Goal: Information Seeking & Learning: Learn about a topic

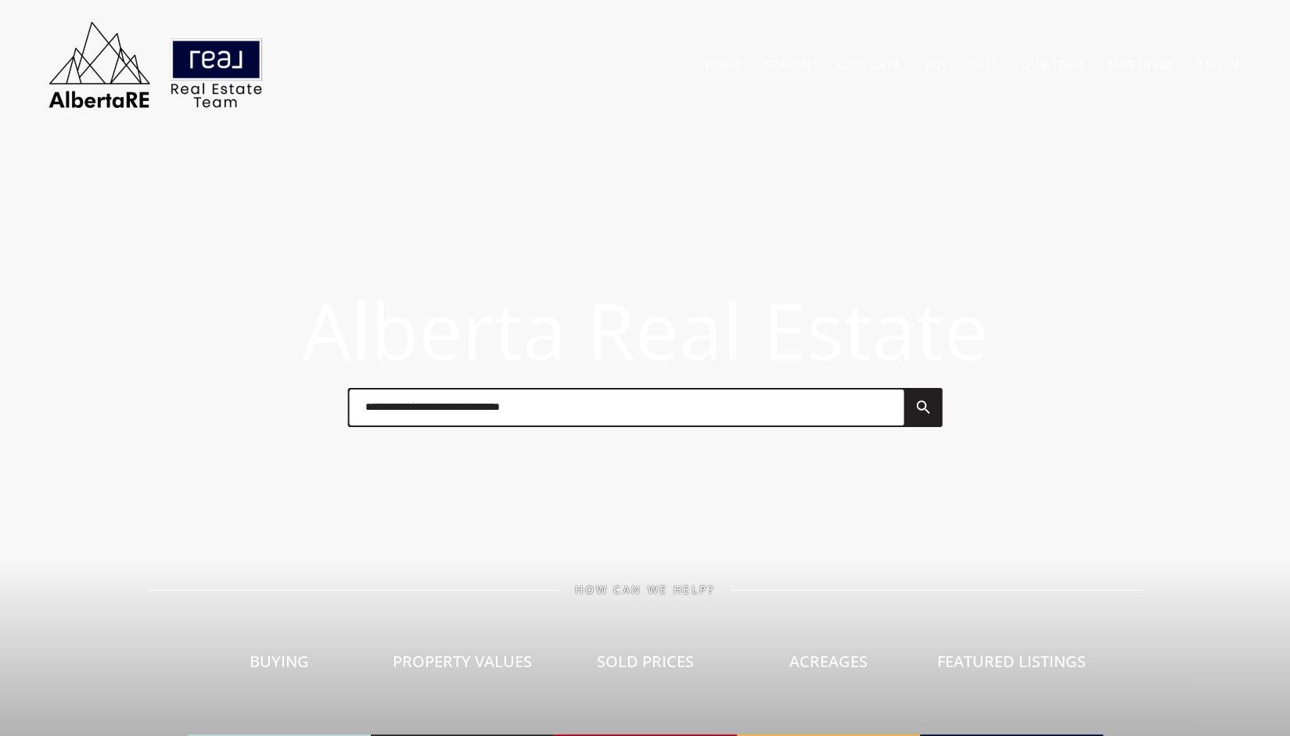
click at [697, 409] on input "text" at bounding box center [627, 408] width 555 height 36
type input "*******"
click at [490, 480] on li "[STREET_ADDRESS]" at bounding box center [627, 481] width 555 height 25
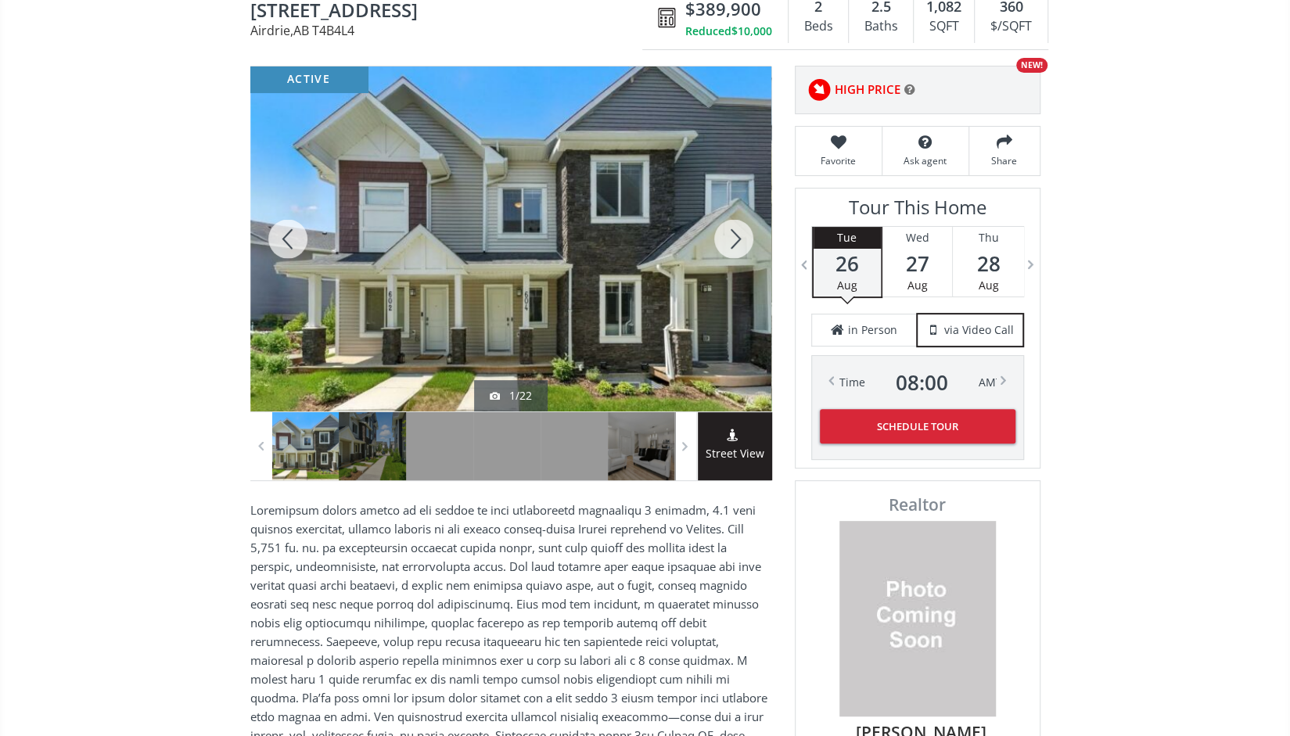
scroll to position [161, 0]
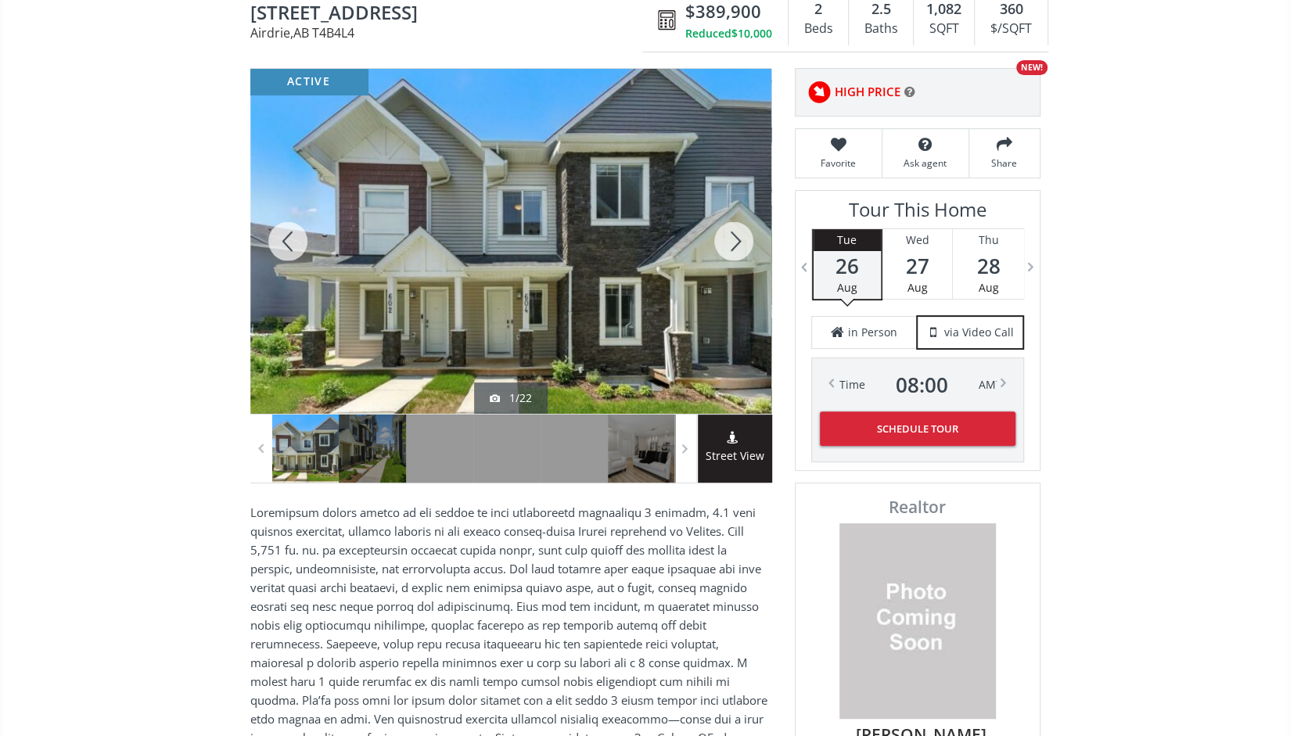
click at [467, 276] on div at bounding box center [510, 241] width 521 height 345
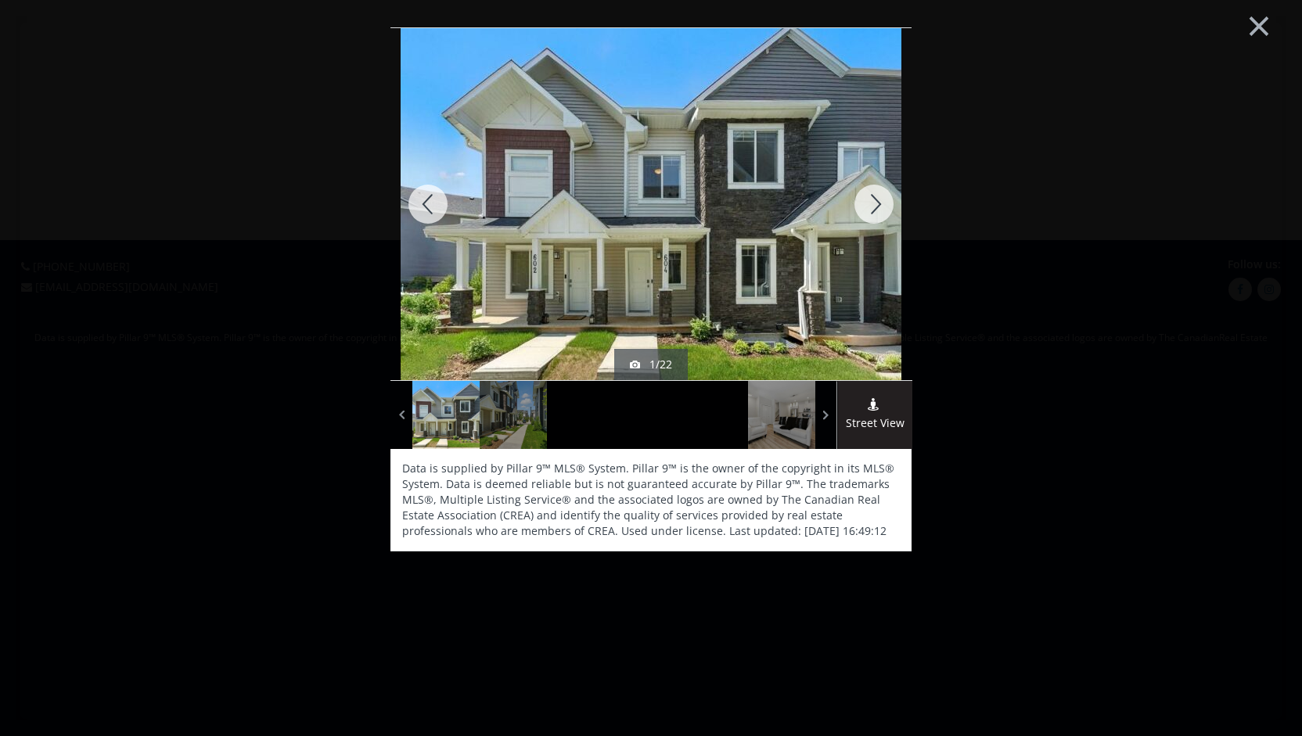
click at [885, 202] on div at bounding box center [873, 204] width 75 height 352
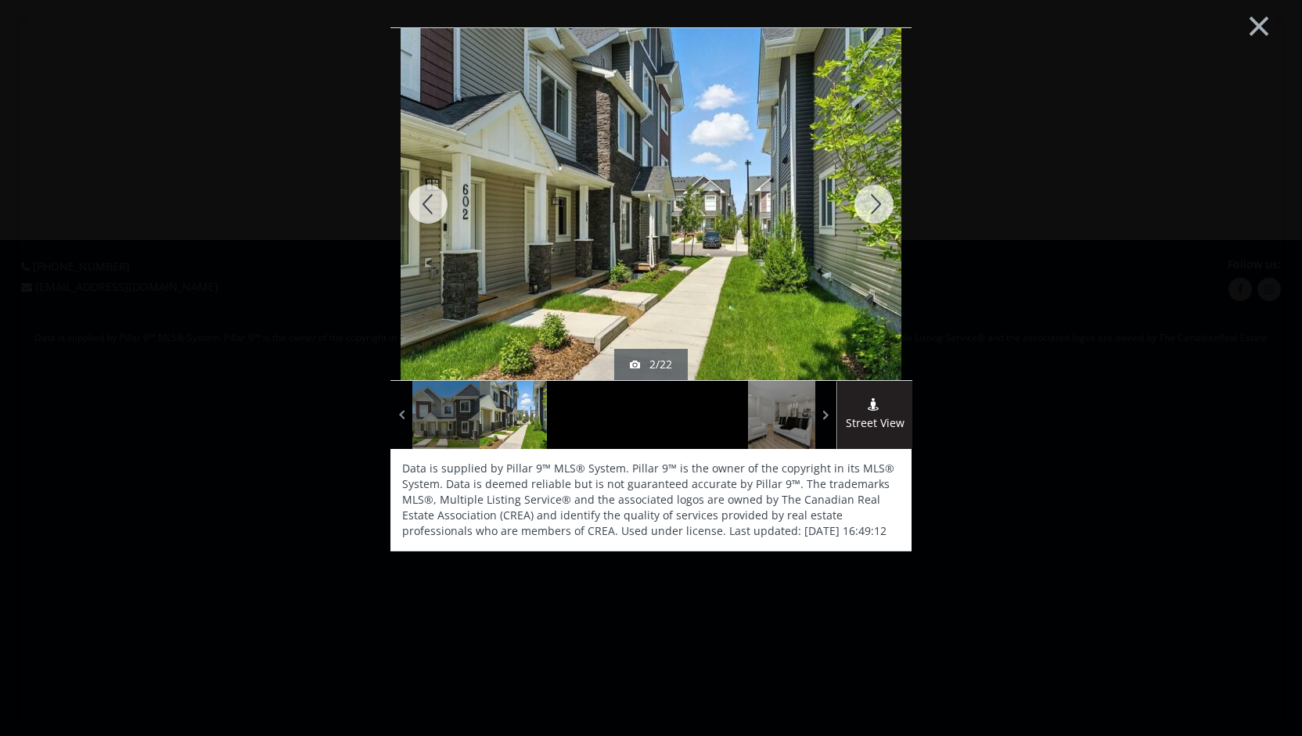
click at [875, 203] on div at bounding box center [873, 204] width 75 height 352
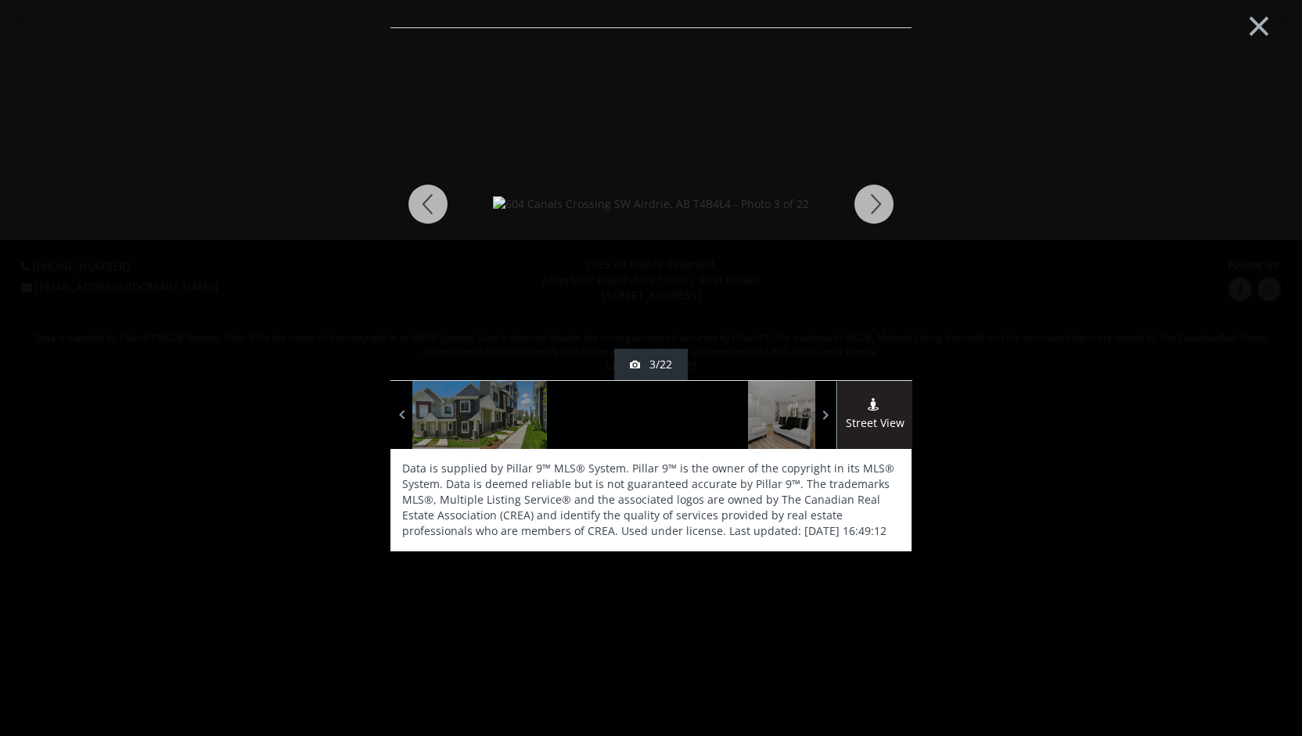
click at [856, 203] on div at bounding box center [873, 204] width 75 height 352
click at [869, 200] on div at bounding box center [873, 204] width 75 height 352
click at [887, 197] on div at bounding box center [873, 204] width 75 height 352
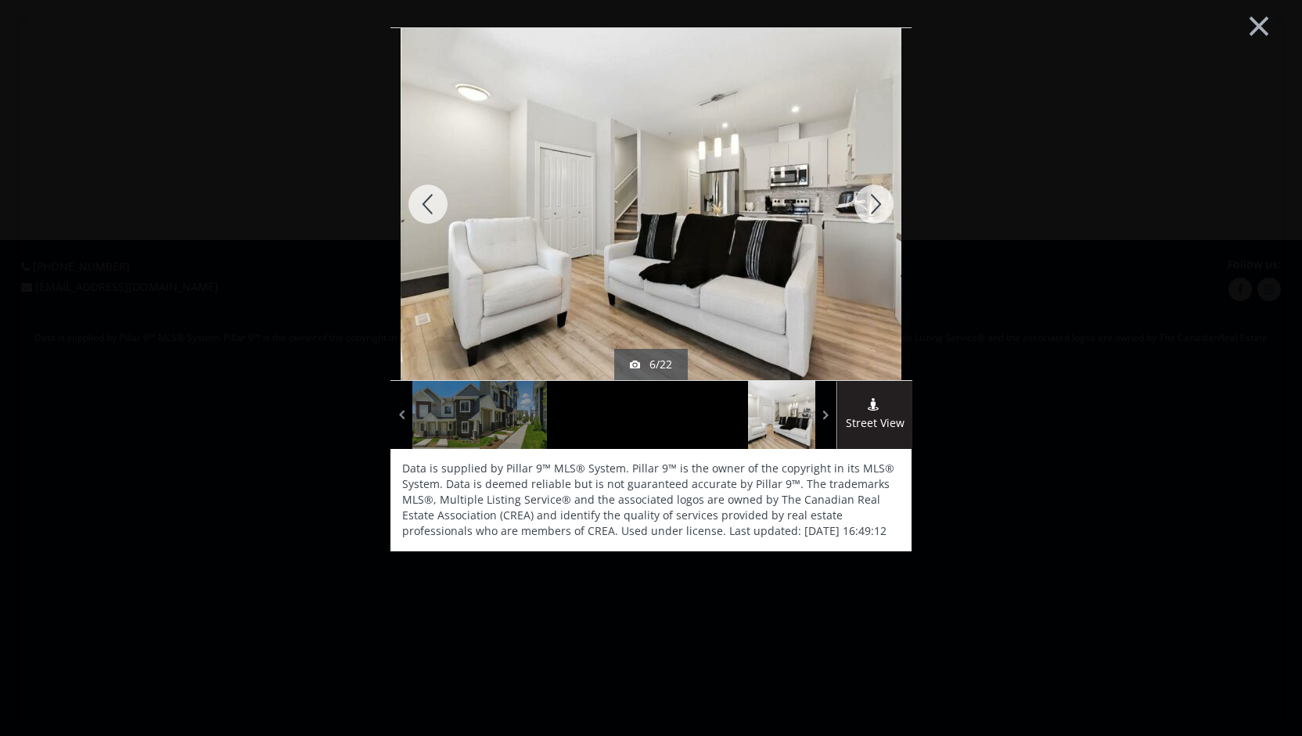
click at [886, 206] on div at bounding box center [873, 204] width 75 height 352
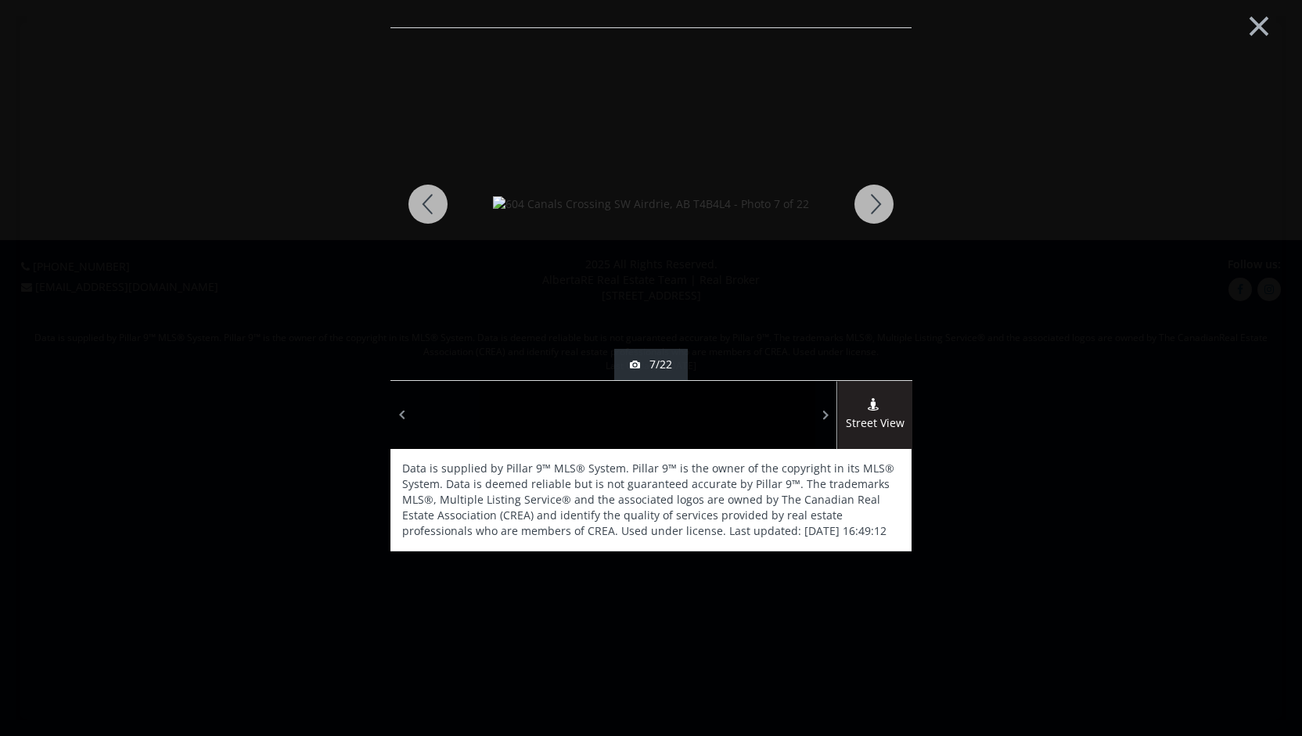
click at [887, 207] on div at bounding box center [873, 204] width 75 height 352
click at [886, 203] on div at bounding box center [873, 204] width 75 height 352
click at [886, 202] on div at bounding box center [873, 204] width 75 height 352
click at [884, 203] on div at bounding box center [873, 204] width 75 height 352
click at [882, 200] on div at bounding box center [873, 204] width 75 height 352
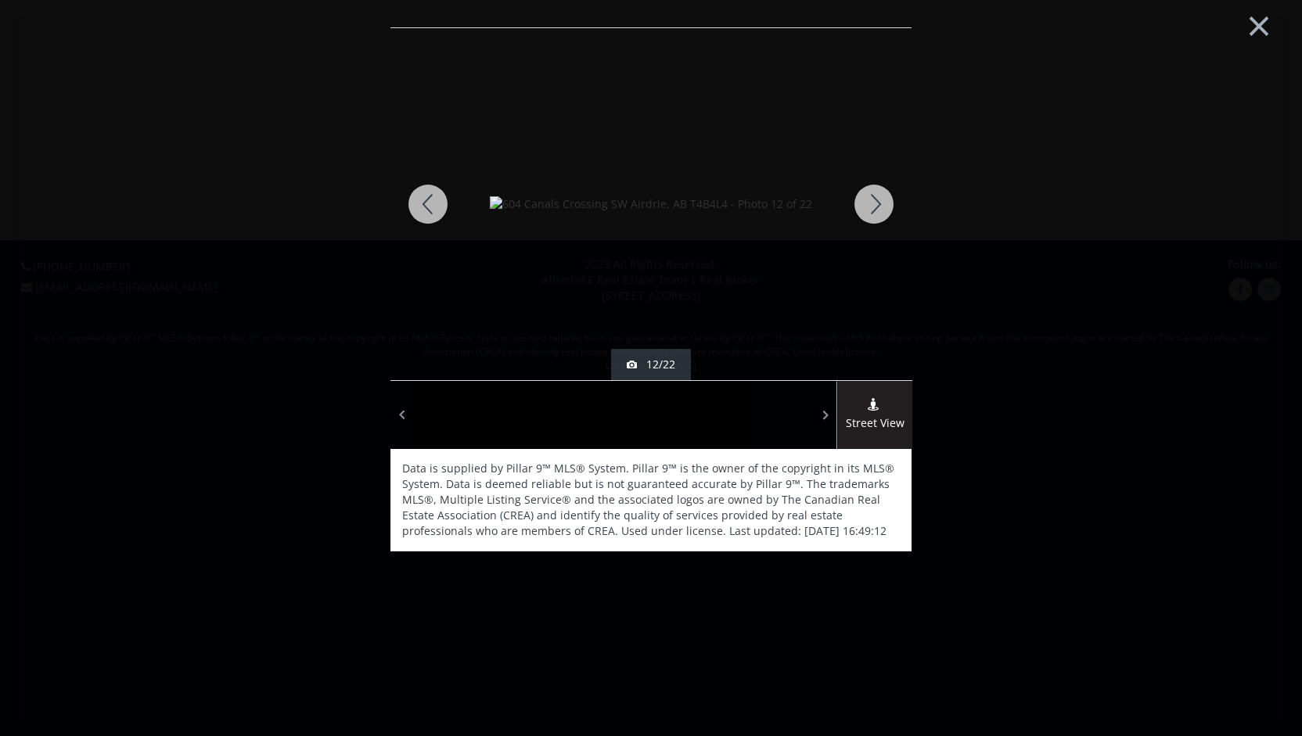
click at [883, 202] on div at bounding box center [873, 204] width 75 height 352
click at [881, 207] on div at bounding box center [873, 204] width 75 height 352
click at [878, 207] on div at bounding box center [873, 204] width 75 height 352
click at [876, 207] on div at bounding box center [873, 204] width 75 height 352
click at [871, 210] on div at bounding box center [873, 204] width 75 height 352
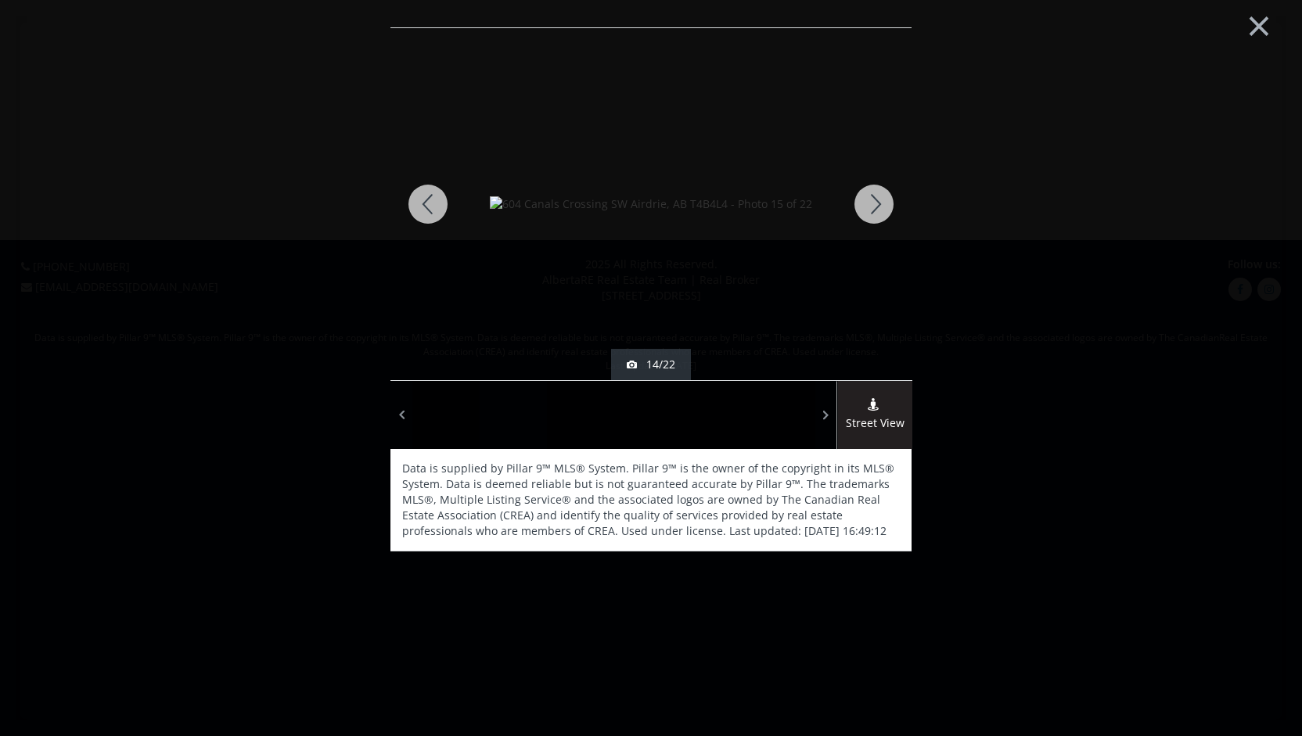
click at [871, 210] on div at bounding box center [873, 204] width 75 height 352
click at [871, 207] on div at bounding box center [873, 204] width 75 height 352
click at [872, 204] on div at bounding box center [873, 204] width 75 height 352
click at [873, 205] on div at bounding box center [873, 204] width 75 height 352
click at [871, 208] on div at bounding box center [873, 204] width 75 height 352
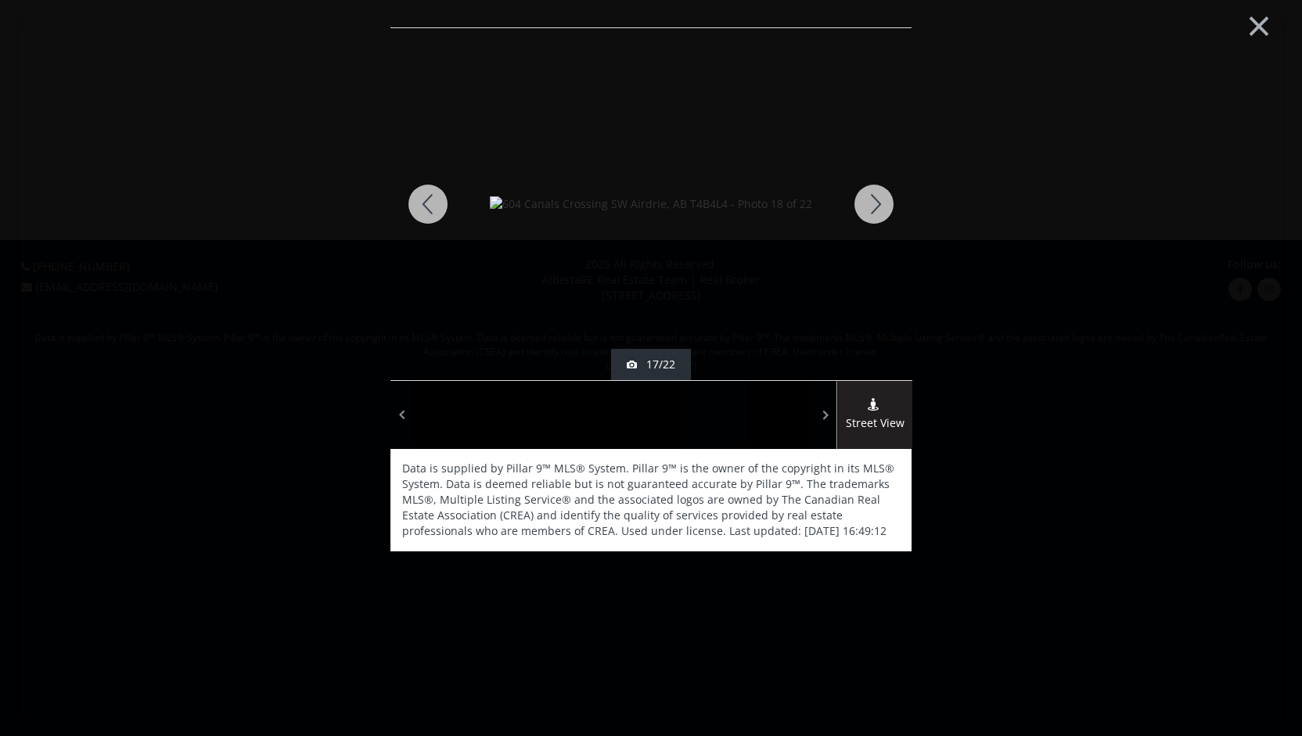
click at [871, 208] on div at bounding box center [873, 204] width 75 height 352
click at [873, 206] on div at bounding box center [873, 204] width 75 height 352
click at [873, 203] on div at bounding box center [873, 204] width 75 height 352
click at [876, 203] on div at bounding box center [873, 204] width 75 height 352
click at [877, 202] on div at bounding box center [873, 204] width 75 height 352
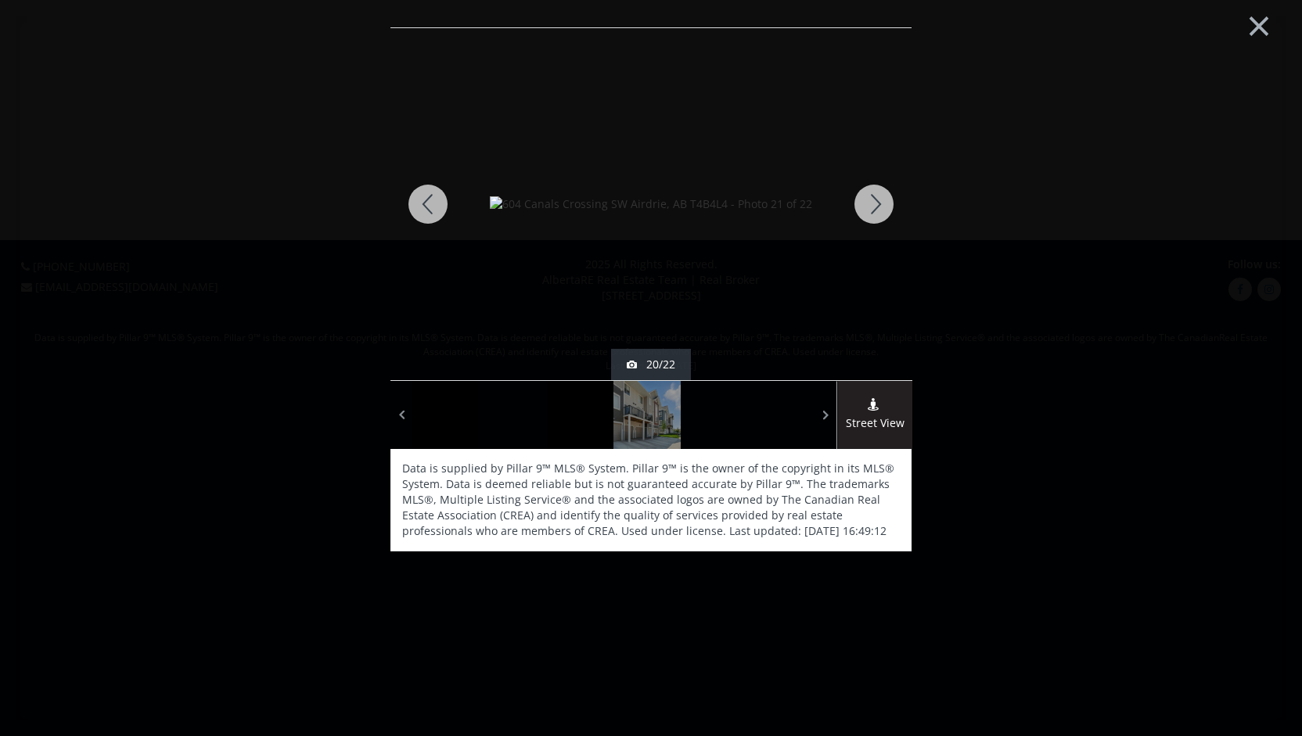
click at [876, 202] on div at bounding box center [873, 204] width 75 height 352
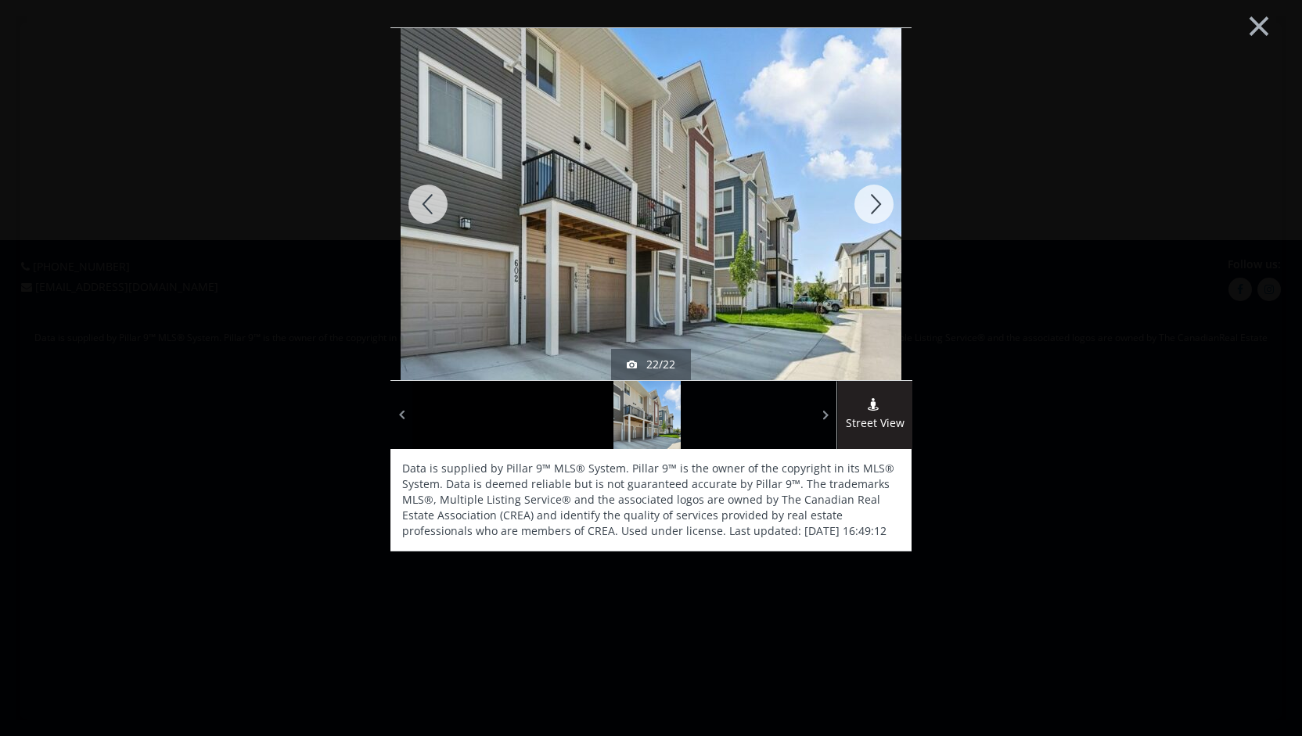
click at [881, 204] on div at bounding box center [873, 204] width 75 height 352
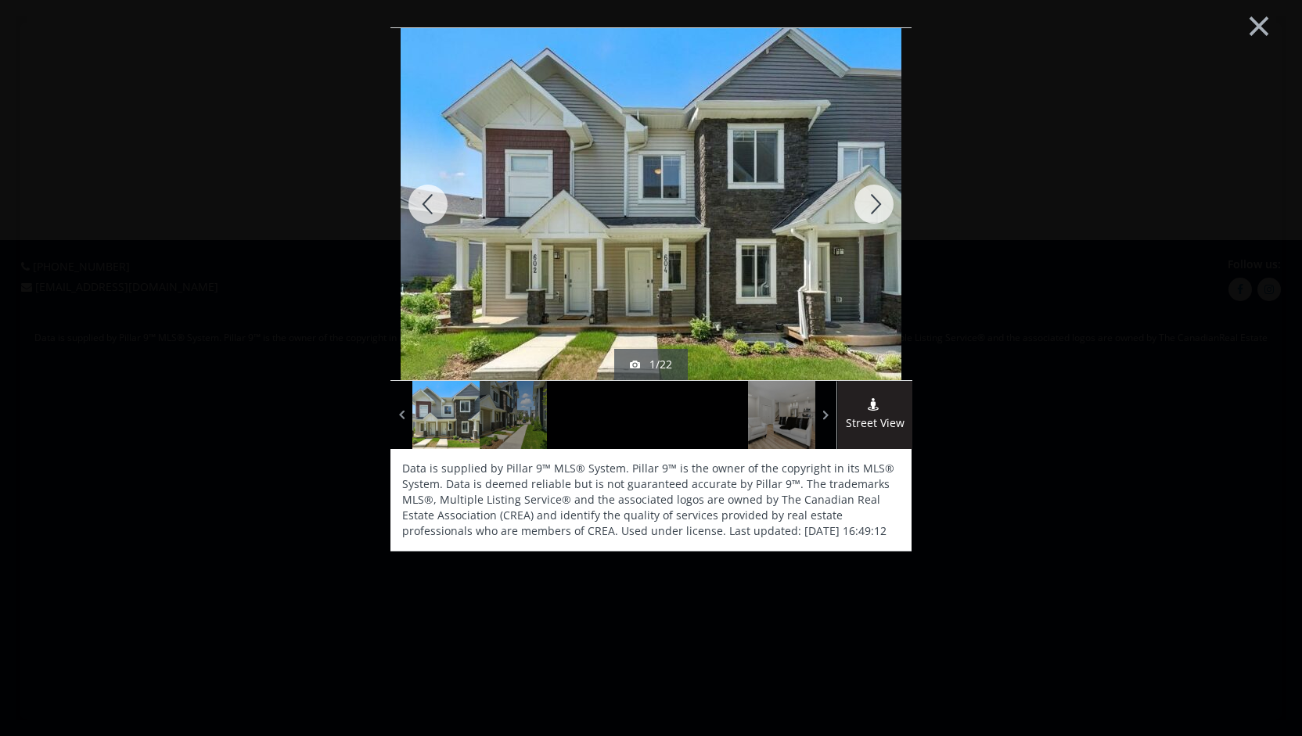
click at [1261, 27] on button "×" at bounding box center [1259, 24] width 86 height 64
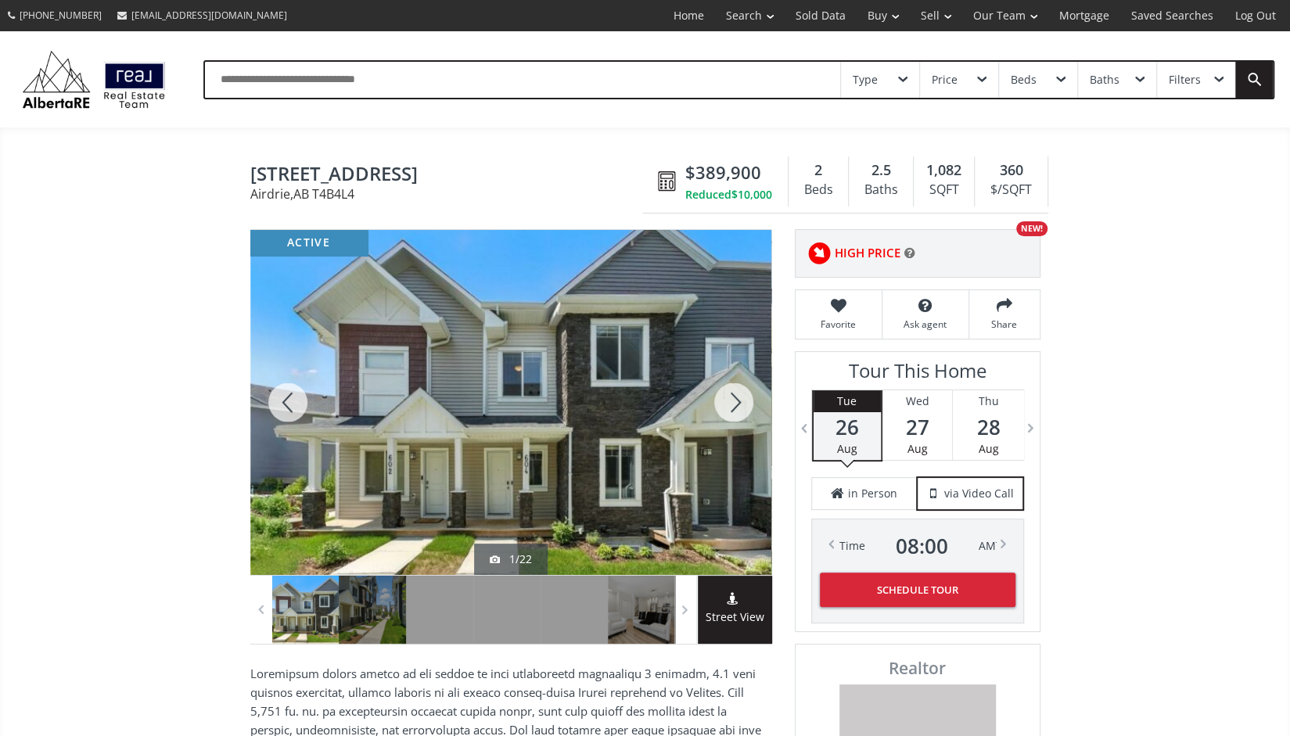
click at [262, 74] on input "text" at bounding box center [522, 80] width 635 height 36
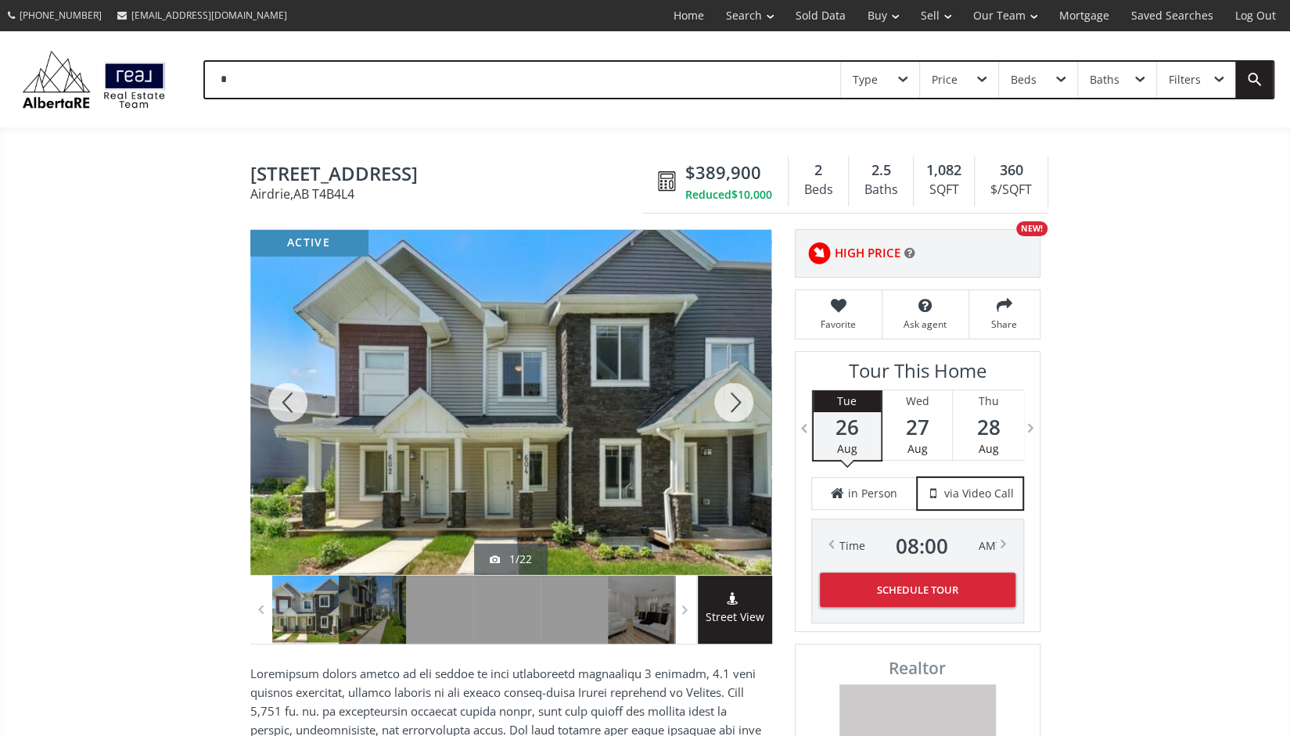
click at [282, 77] on input "*" at bounding box center [522, 80] width 635 height 36
type input "******"
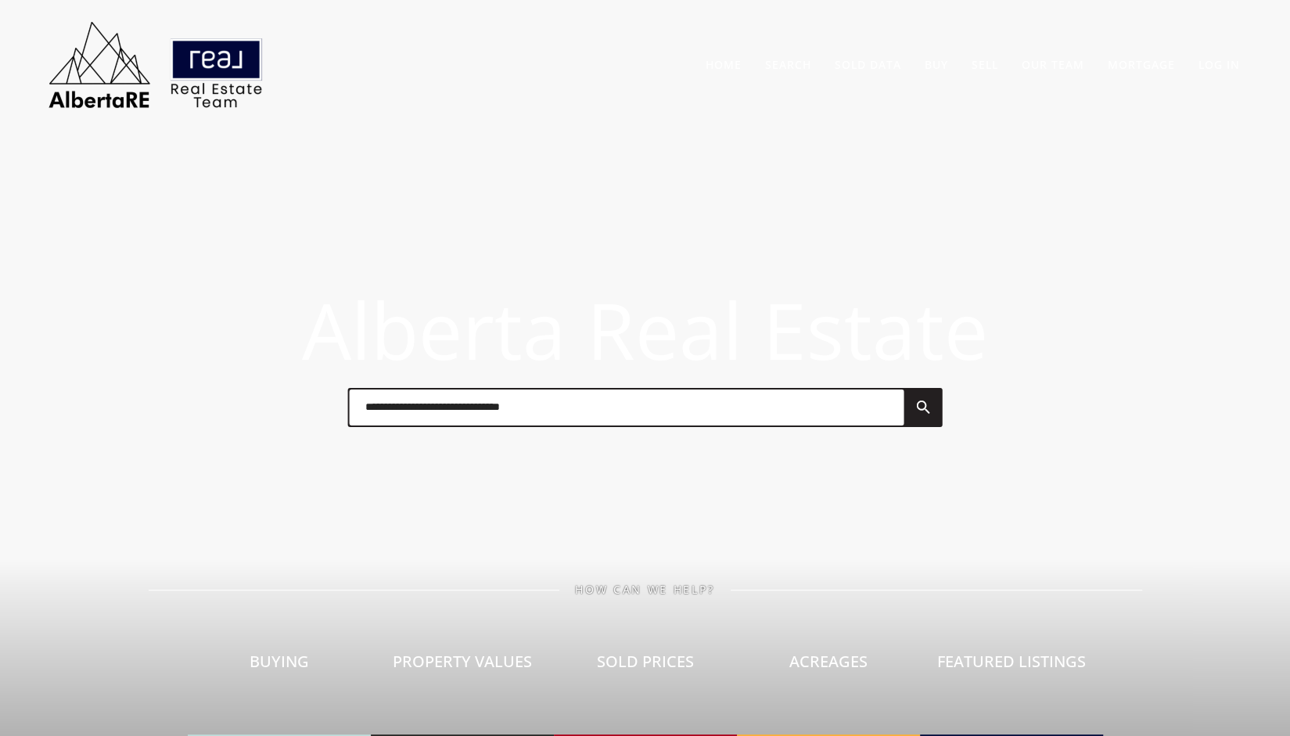
click at [430, 408] on input "text" at bounding box center [627, 408] width 555 height 36
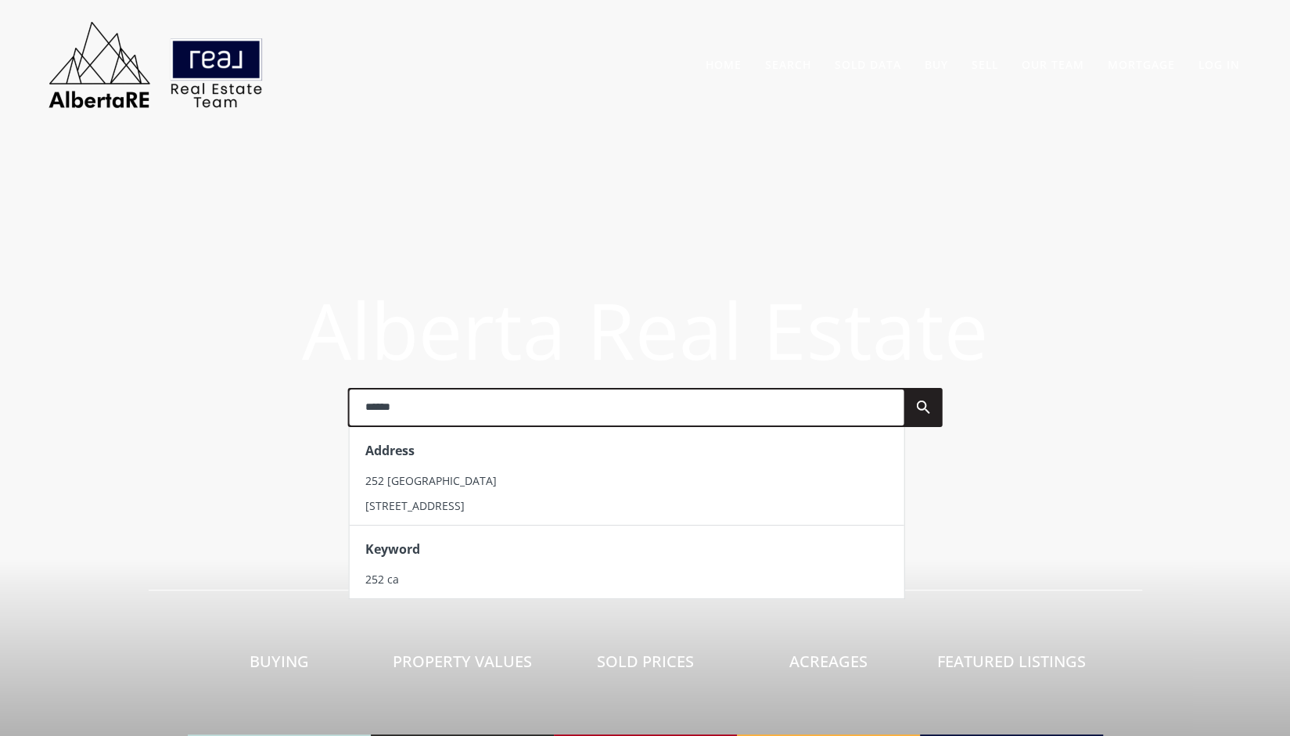
type input "******"
click at [417, 469] on li "252 Canals Crossing SW" at bounding box center [627, 481] width 555 height 25
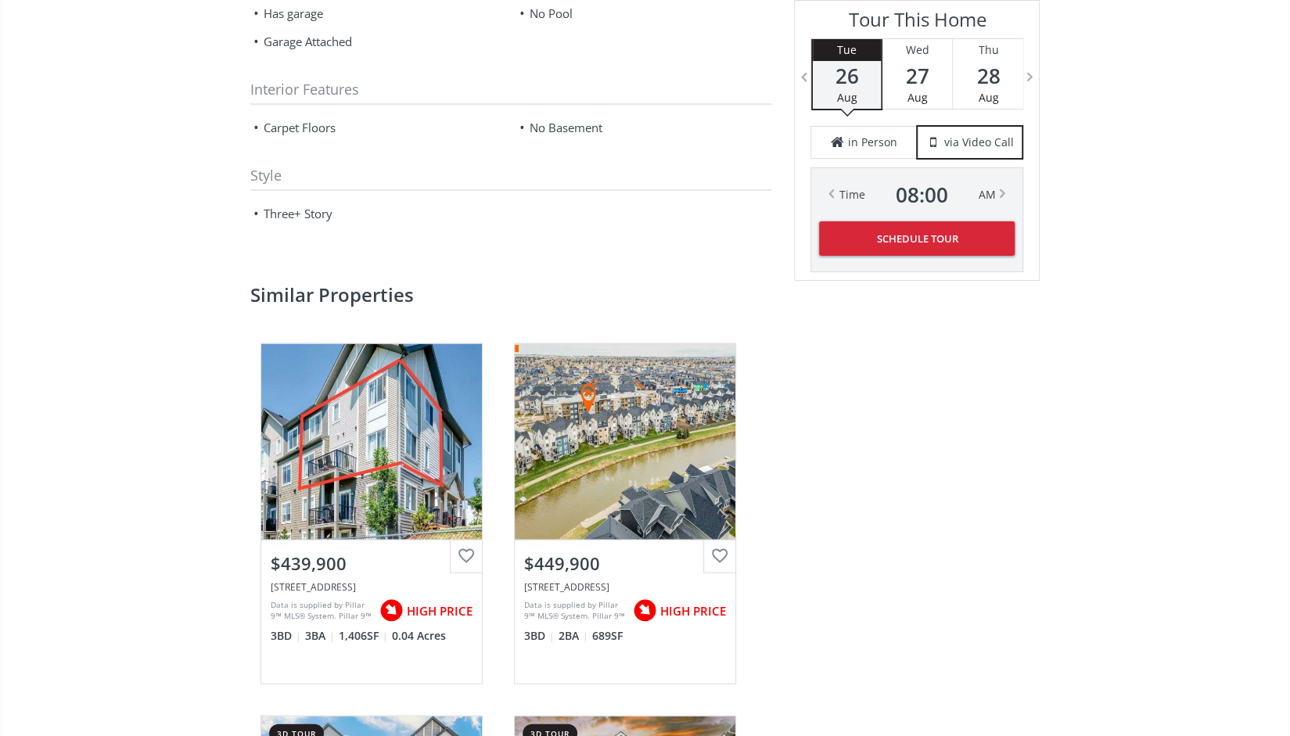
scroll to position [1938, 0]
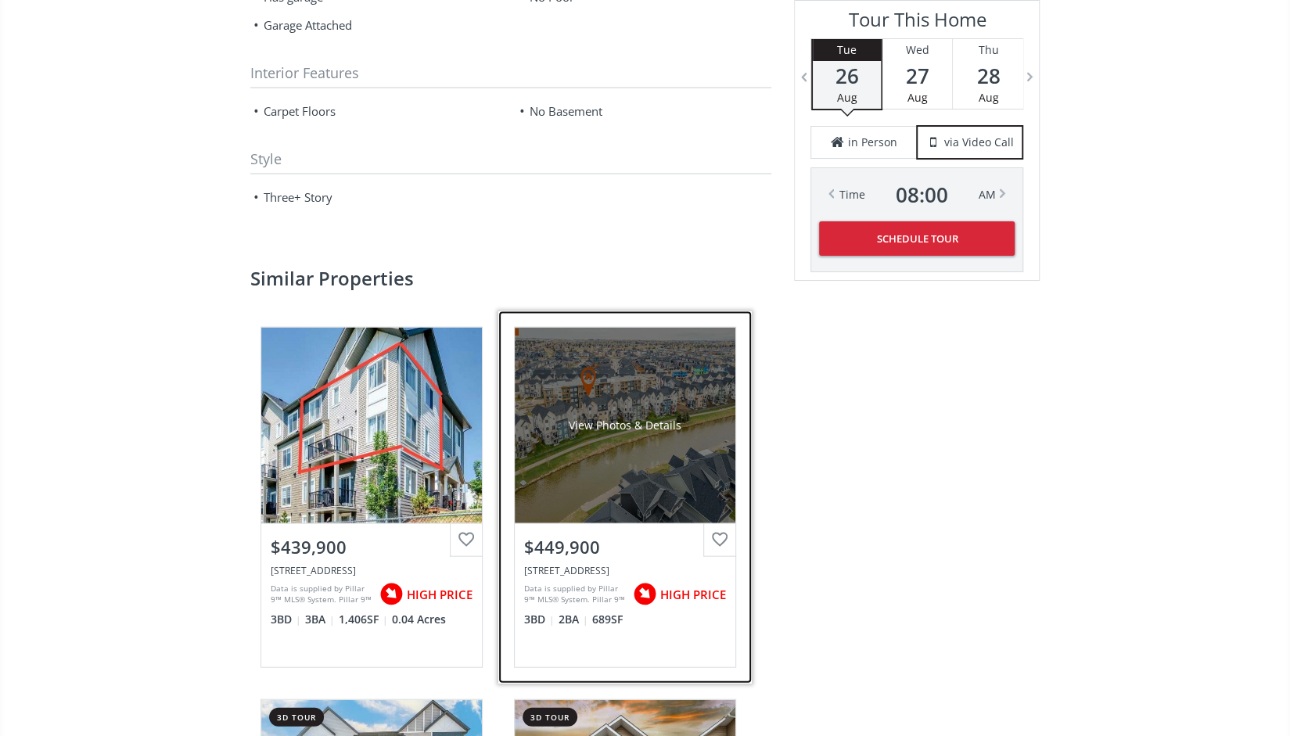
click at [578, 425] on div "View Photos & Details" at bounding box center [625, 426] width 113 height 16
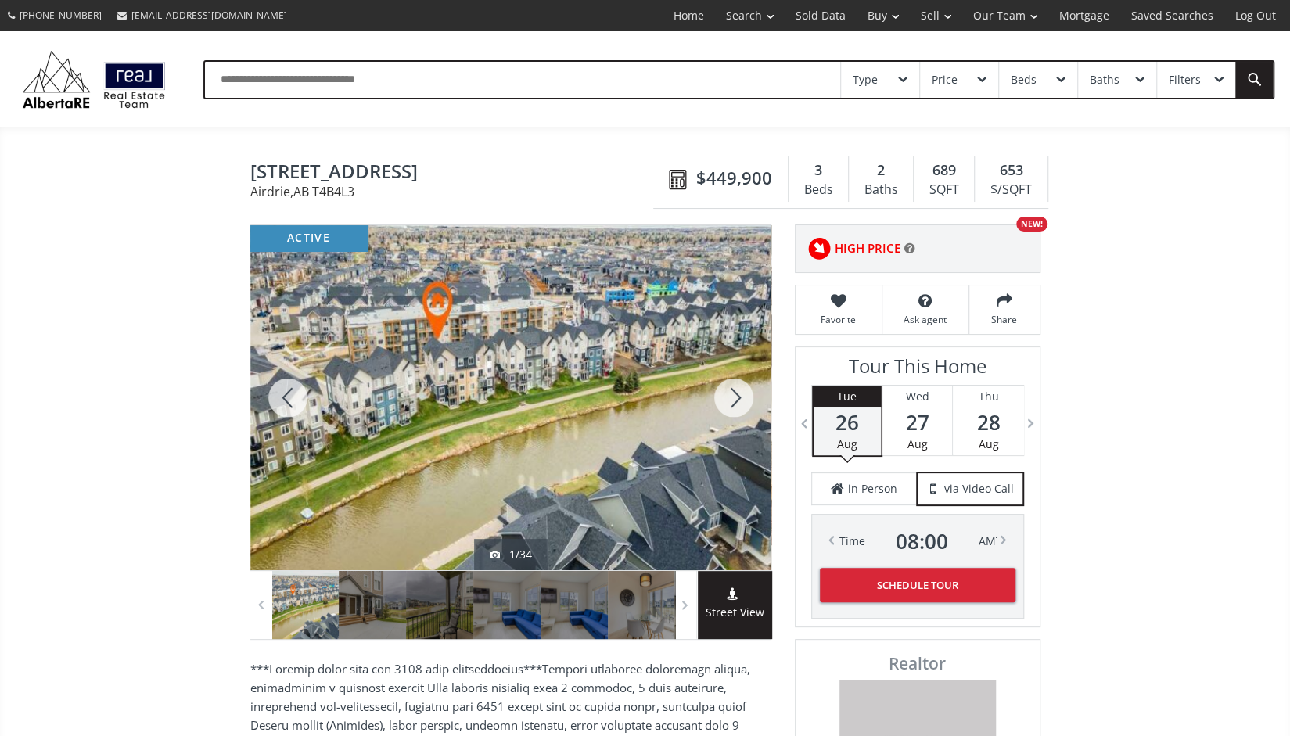
click at [490, 395] on div at bounding box center [510, 397] width 521 height 345
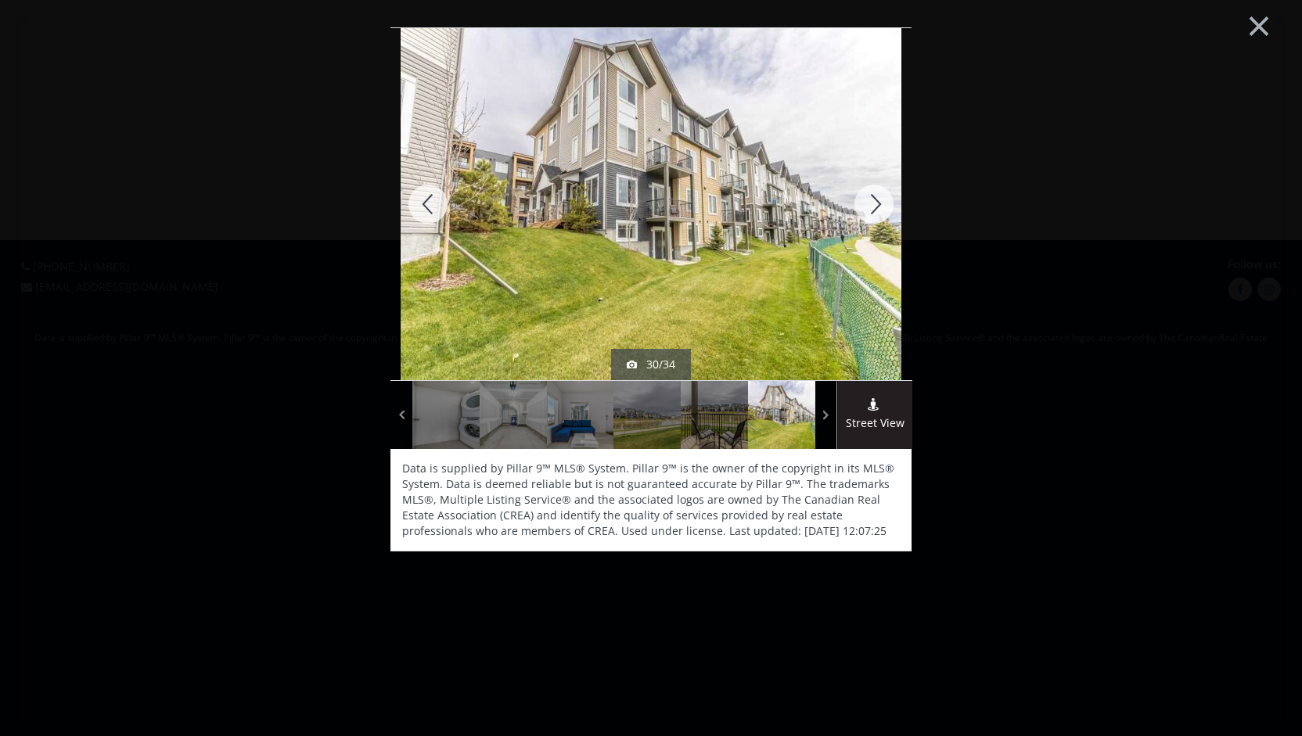
click at [1263, 28] on button "×" at bounding box center [1259, 24] width 86 height 64
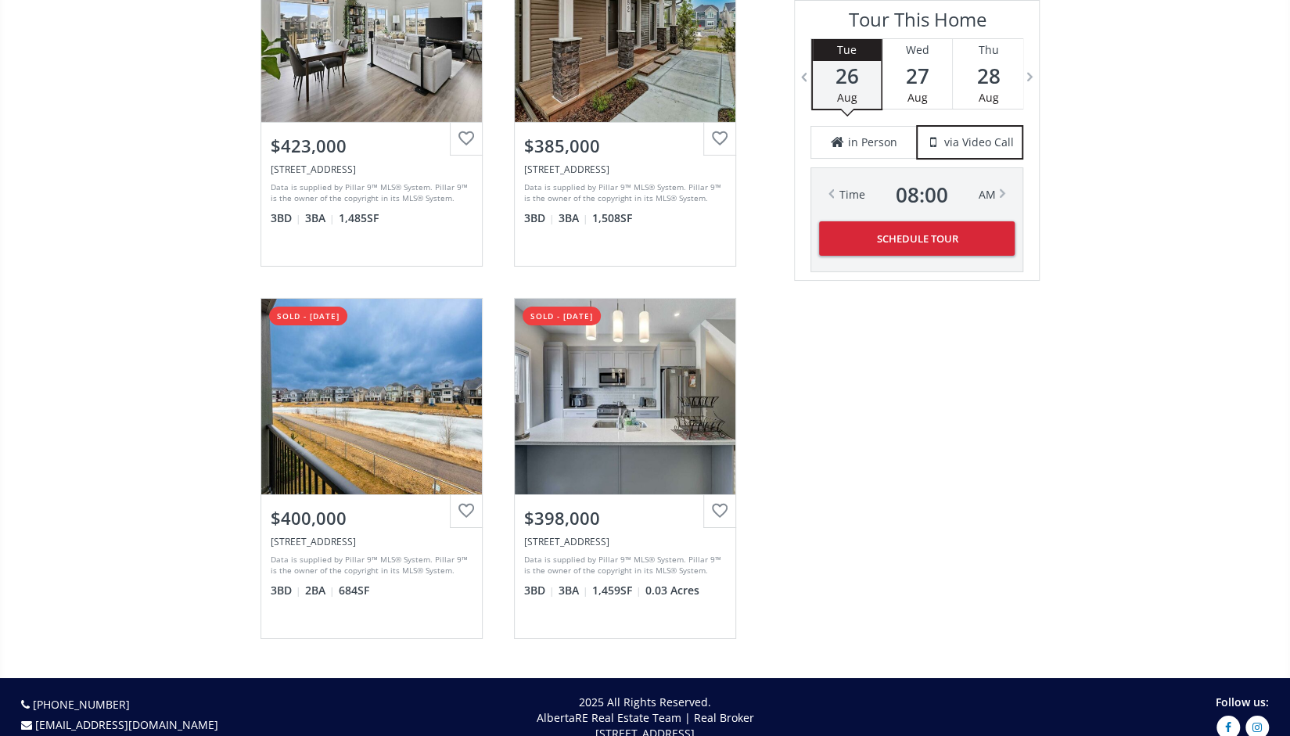
scroll to position [3279, 0]
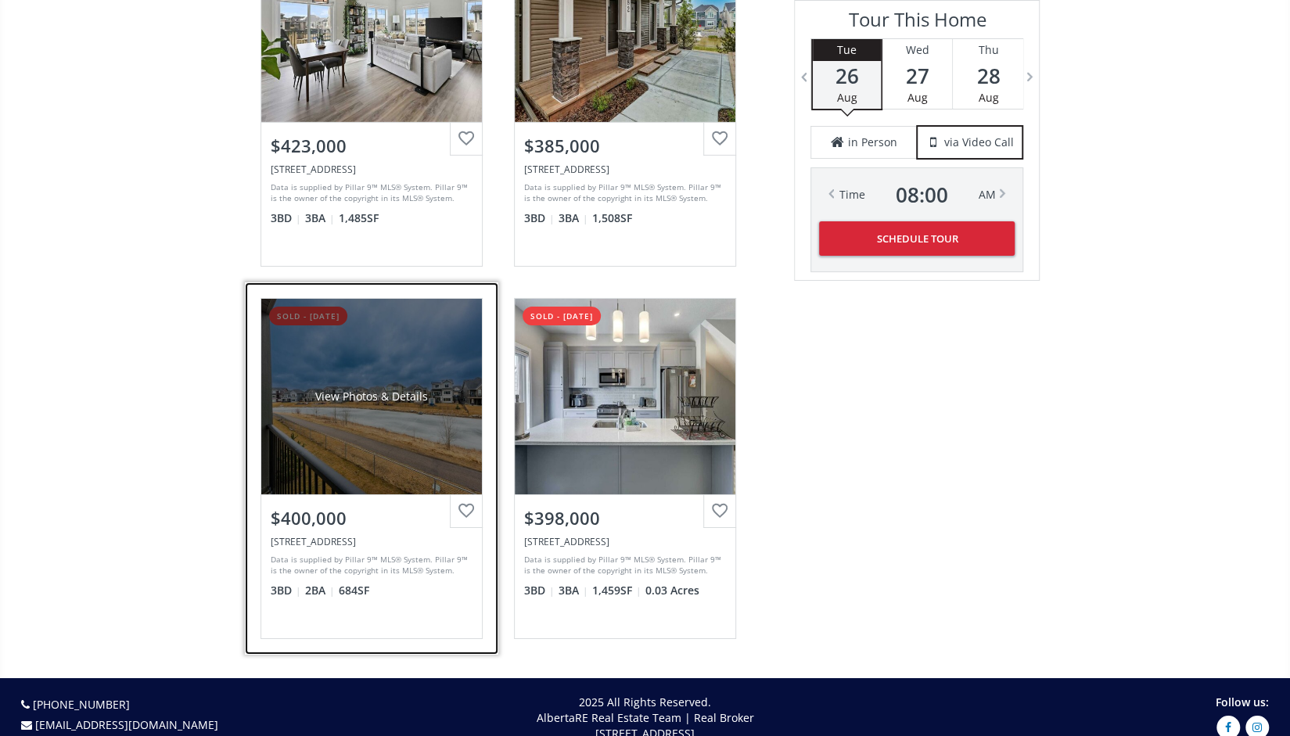
click at [406, 414] on div "View Photos & Details" at bounding box center [371, 397] width 221 height 196
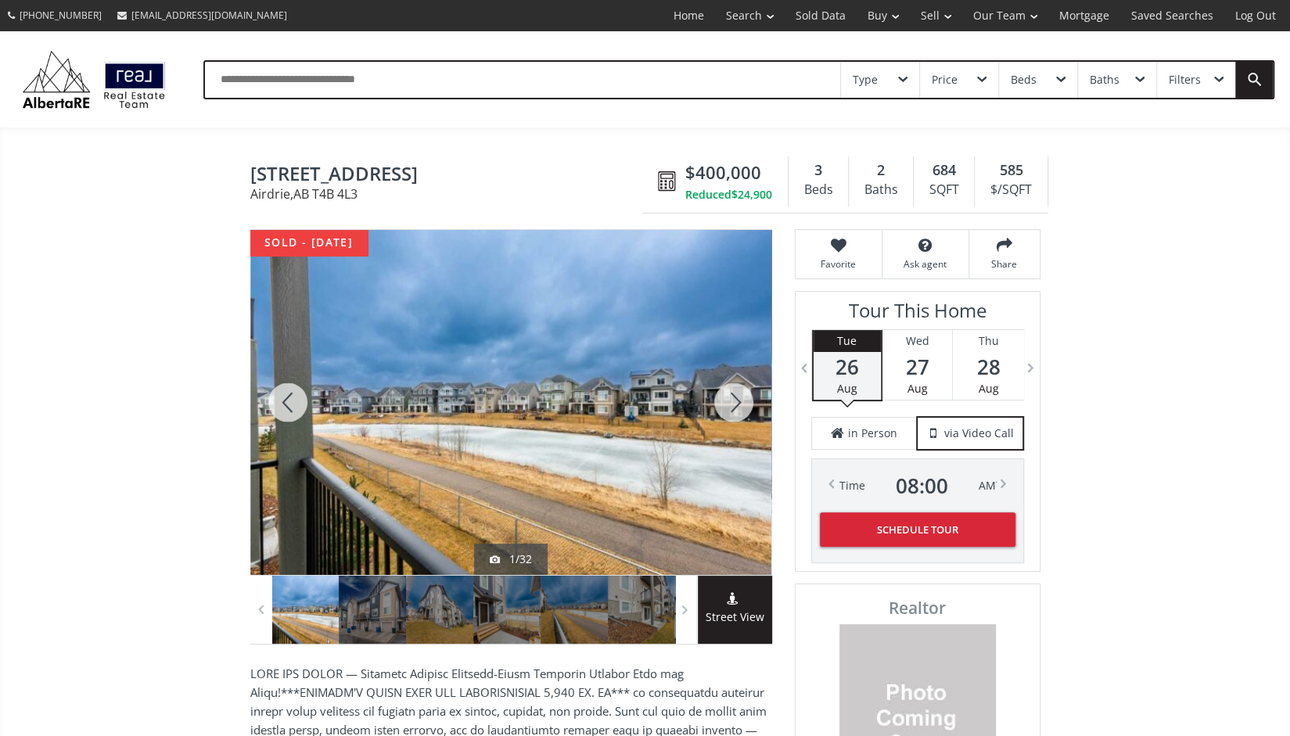
click at [745, 390] on div at bounding box center [733, 402] width 75 height 345
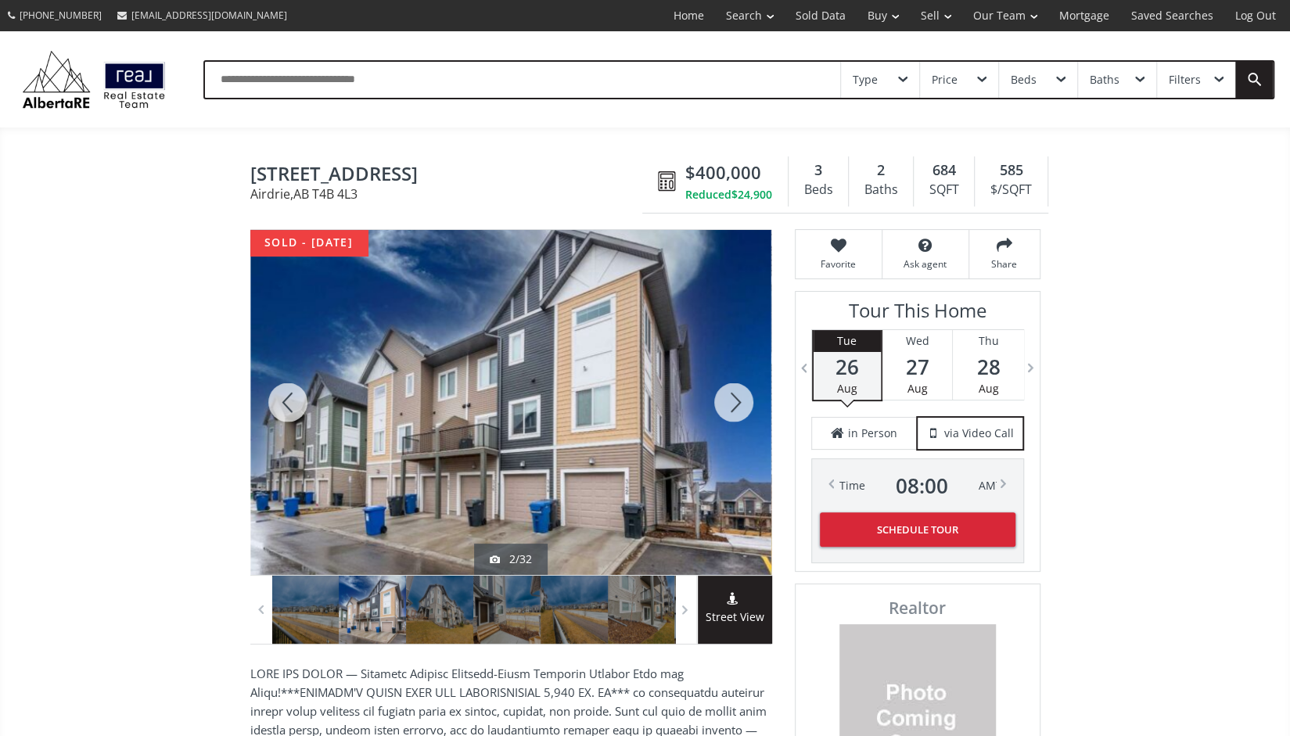
click at [745, 390] on div at bounding box center [733, 402] width 75 height 345
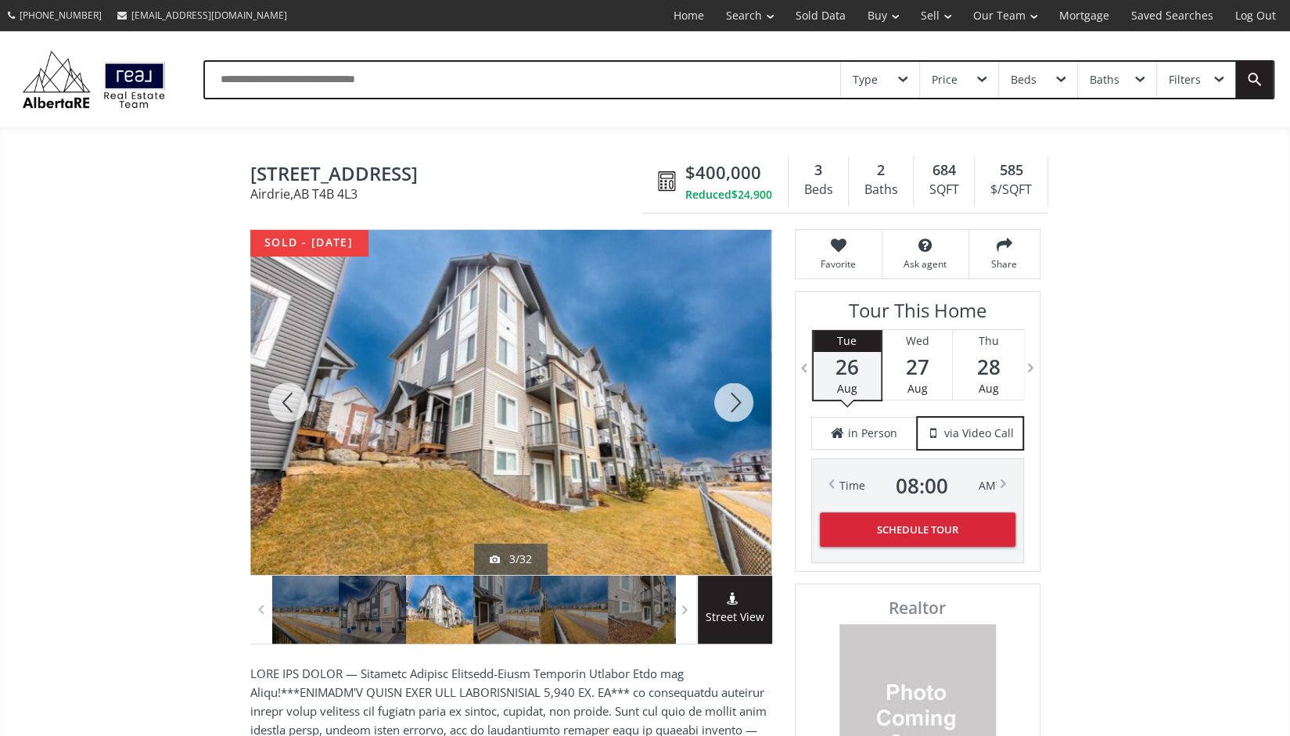
click at [745, 390] on div at bounding box center [733, 402] width 75 height 345
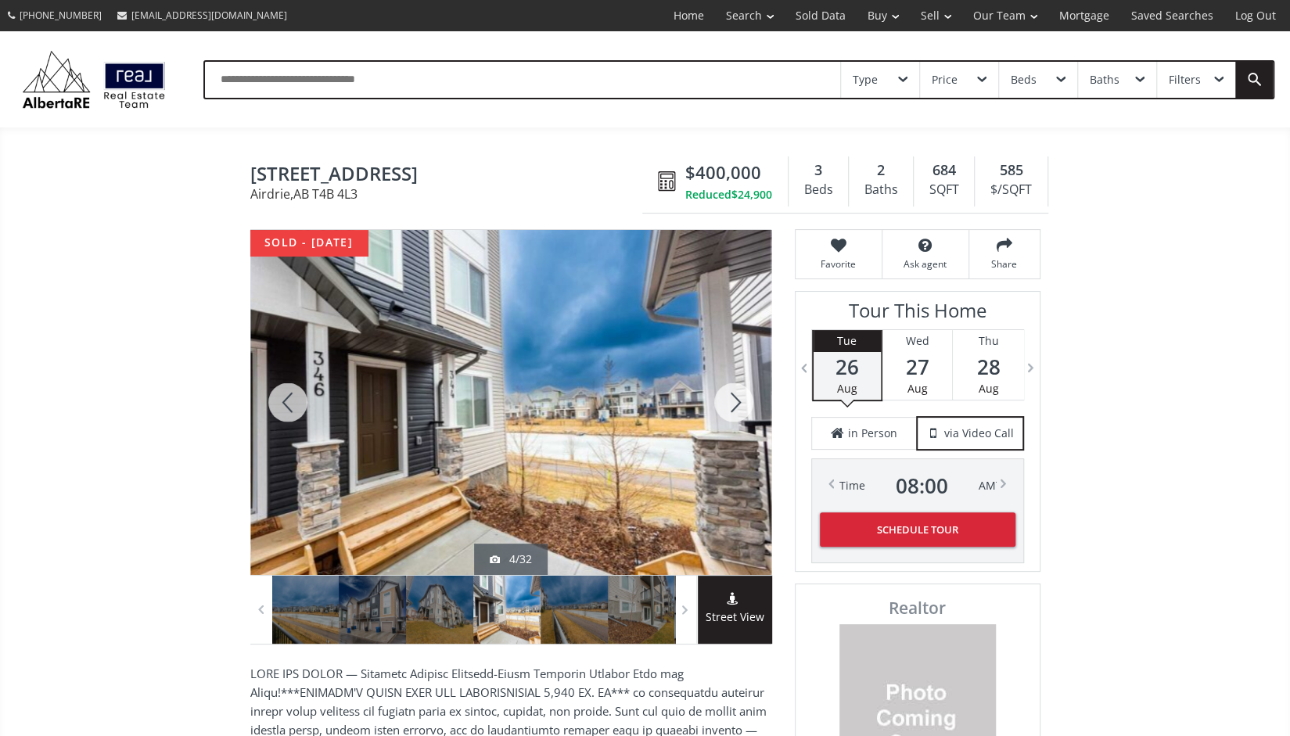
click at [745, 390] on div at bounding box center [733, 402] width 75 height 345
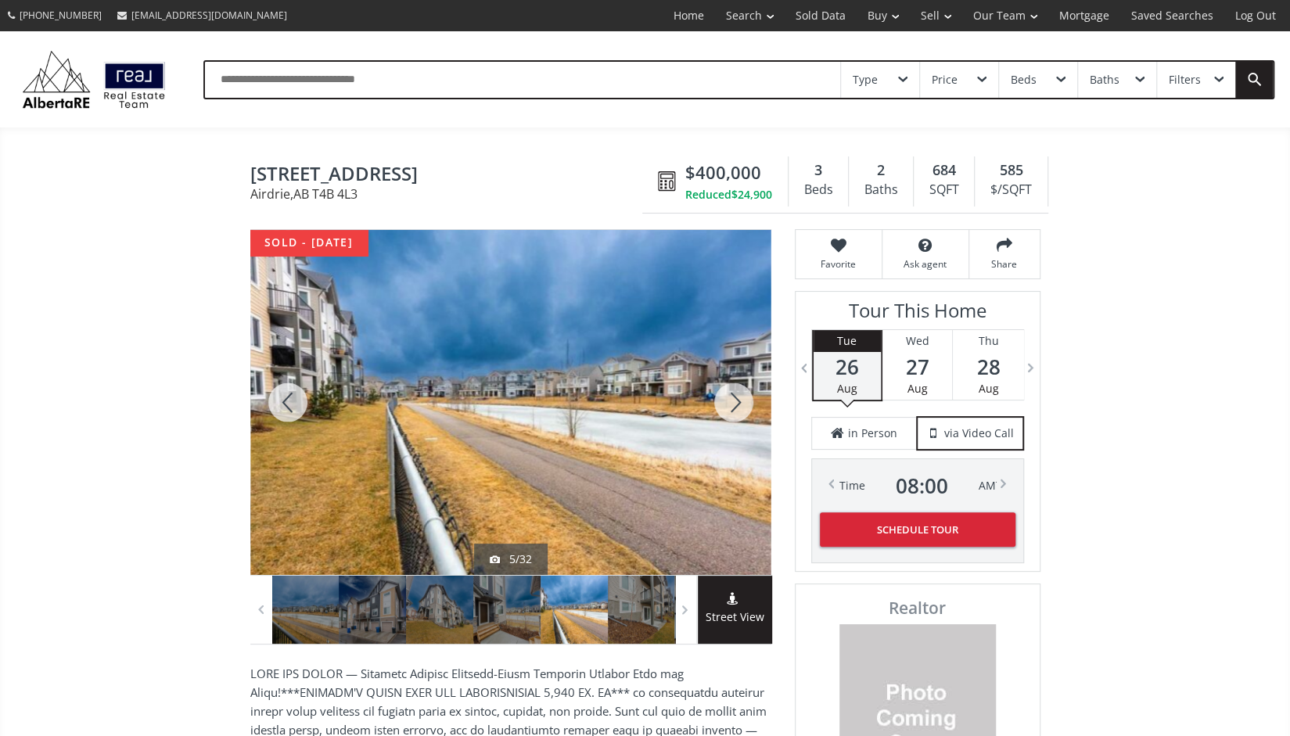
click at [723, 458] on div at bounding box center [733, 402] width 75 height 345
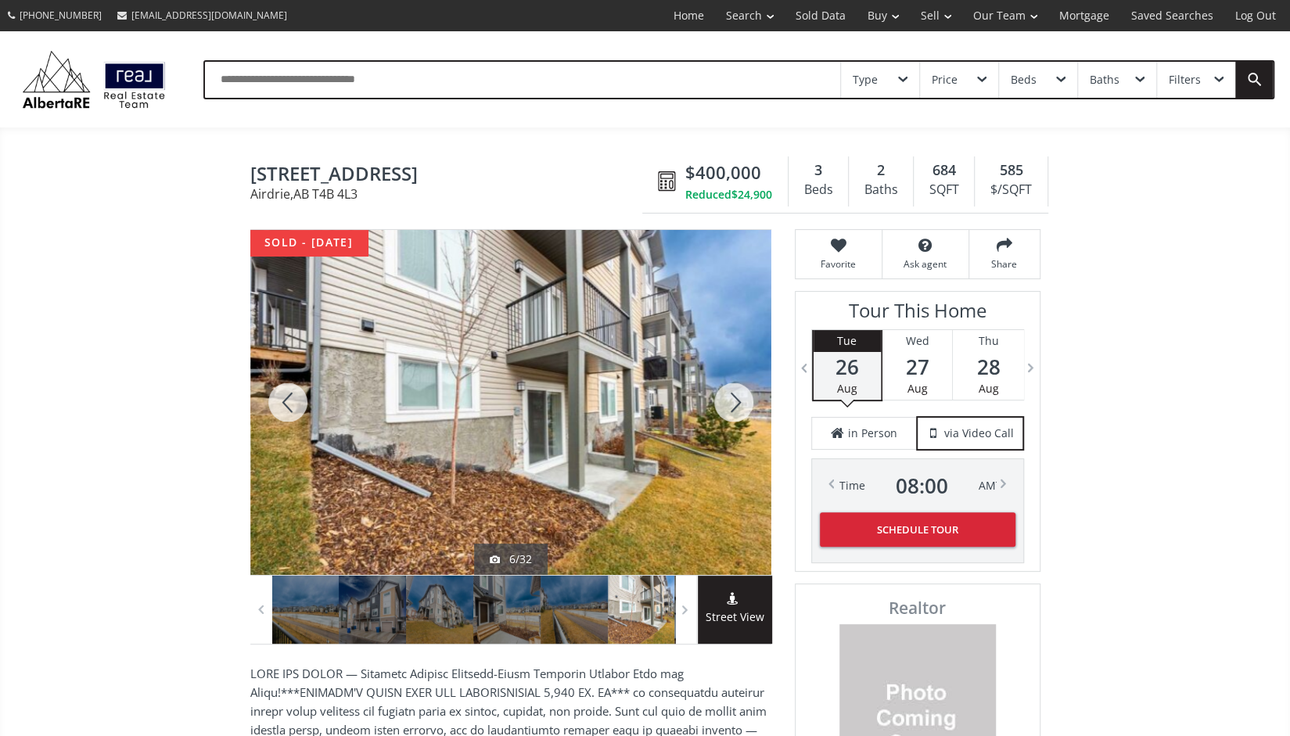
click at [723, 458] on div at bounding box center [733, 402] width 75 height 345
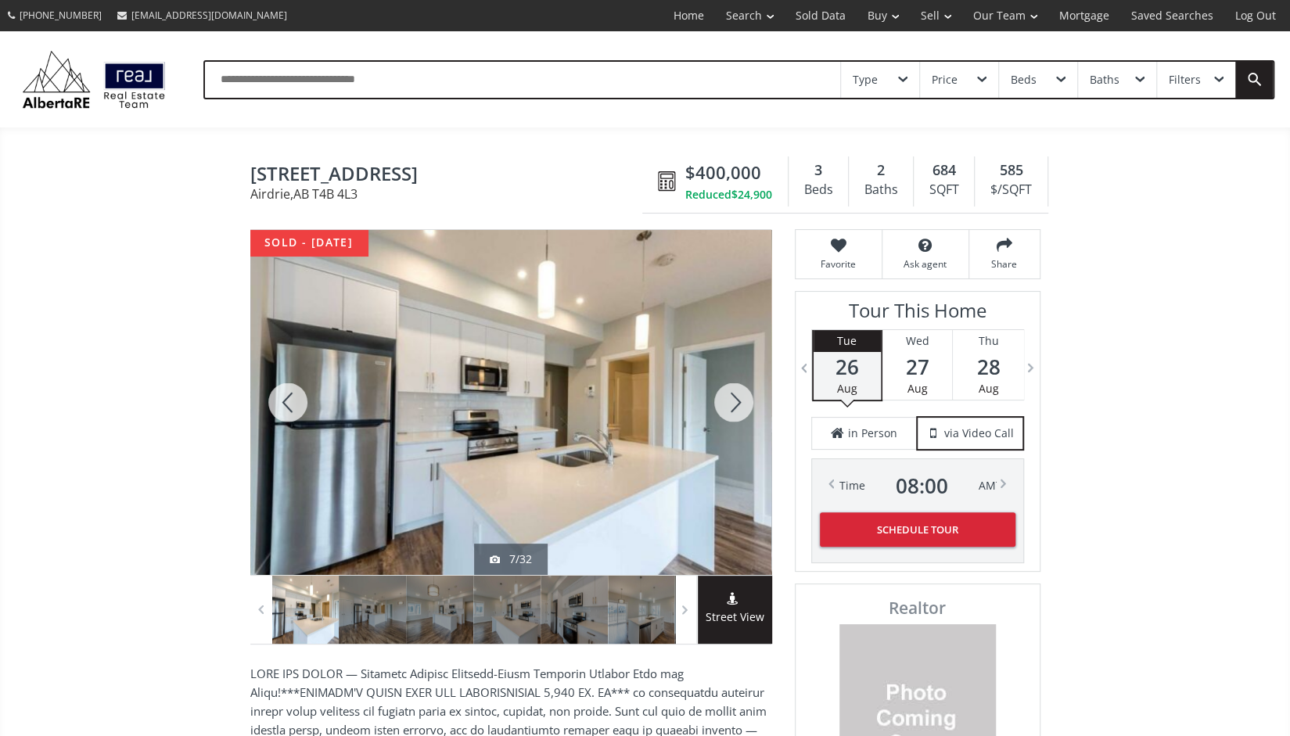
click at [723, 458] on div at bounding box center [733, 402] width 75 height 345
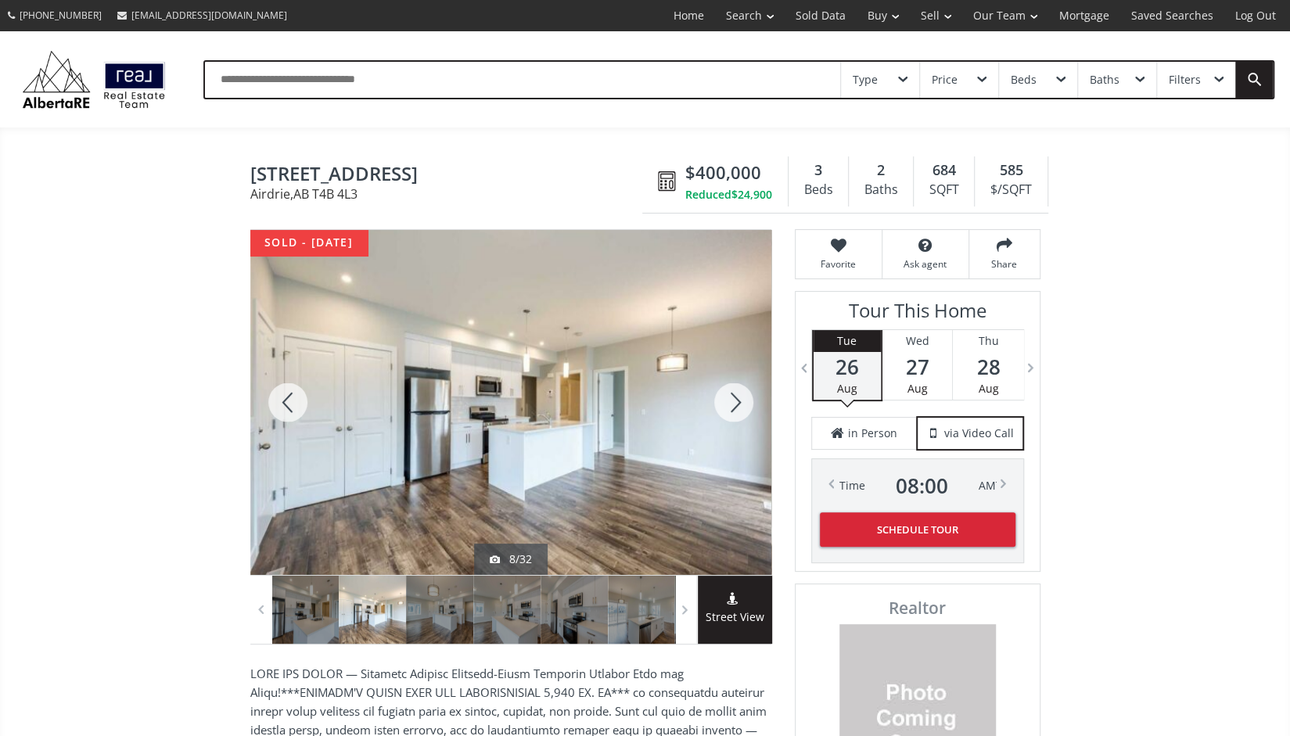
click at [723, 456] on div at bounding box center [733, 402] width 75 height 345
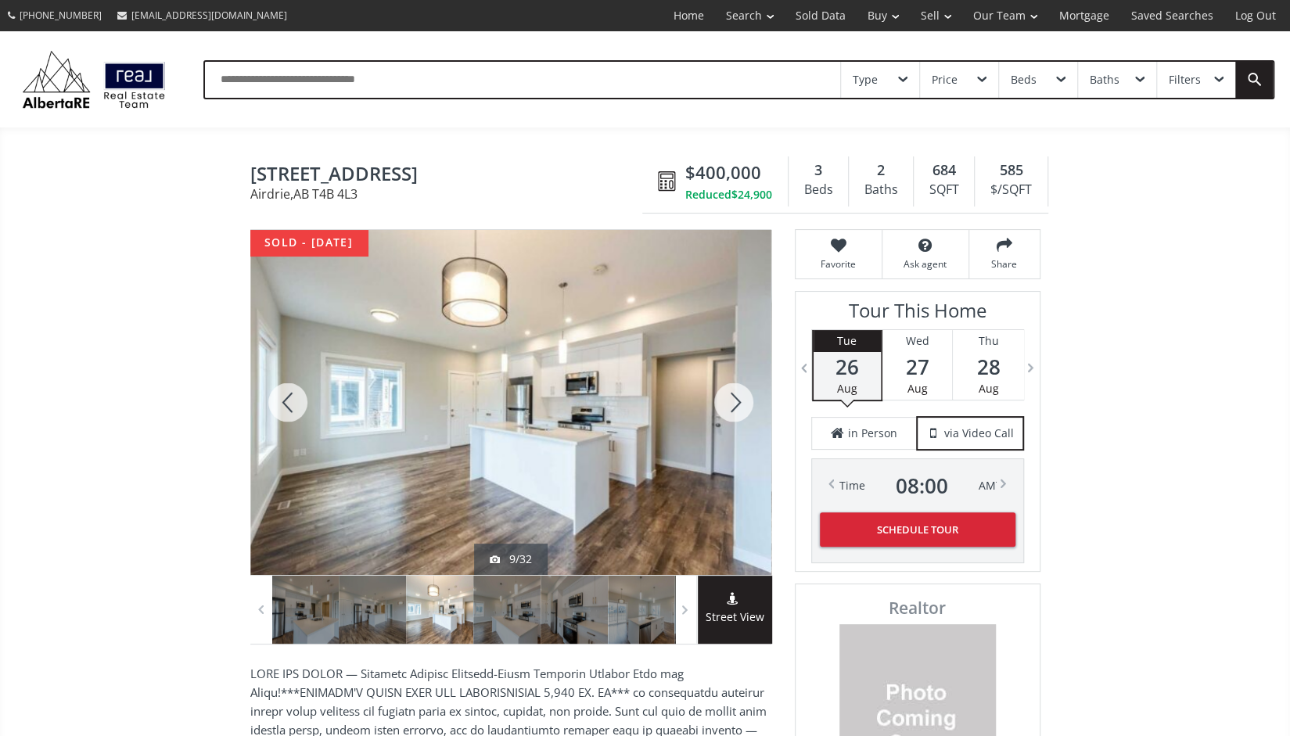
click at [723, 456] on div at bounding box center [733, 402] width 75 height 345
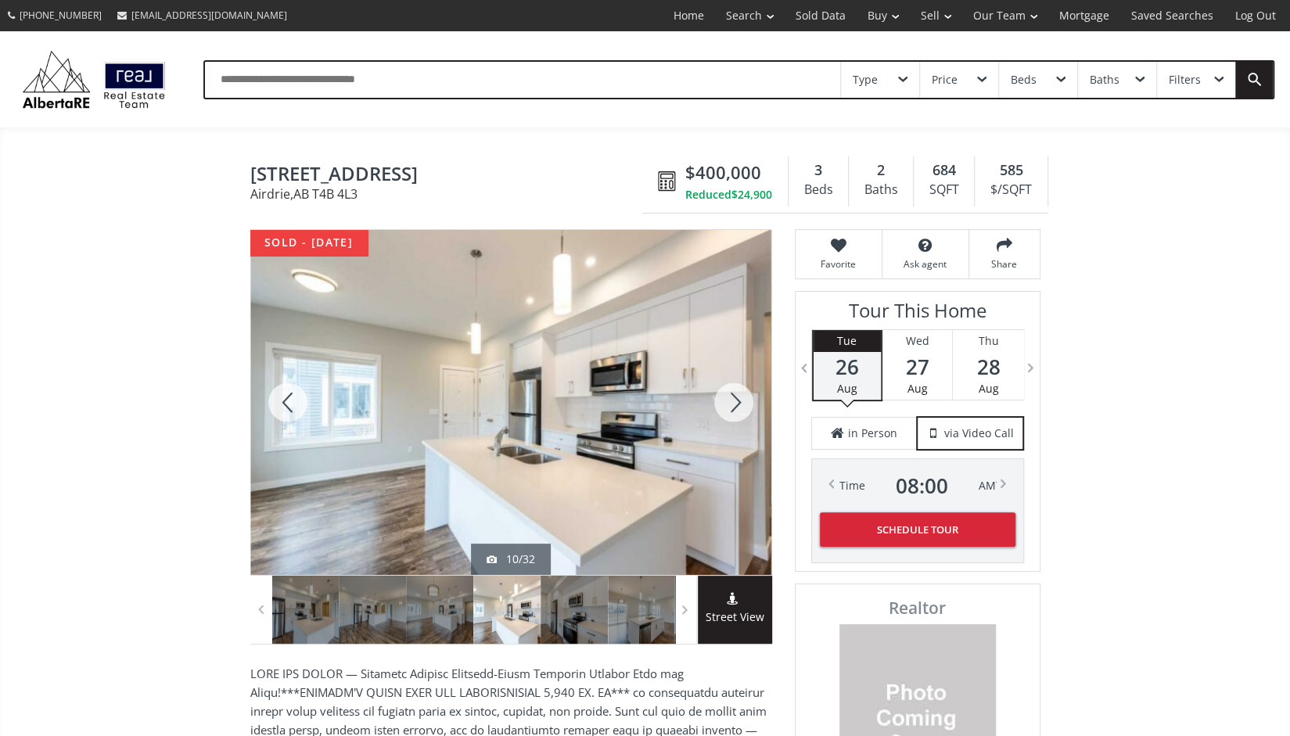
click at [723, 456] on div at bounding box center [733, 402] width 75 height 345
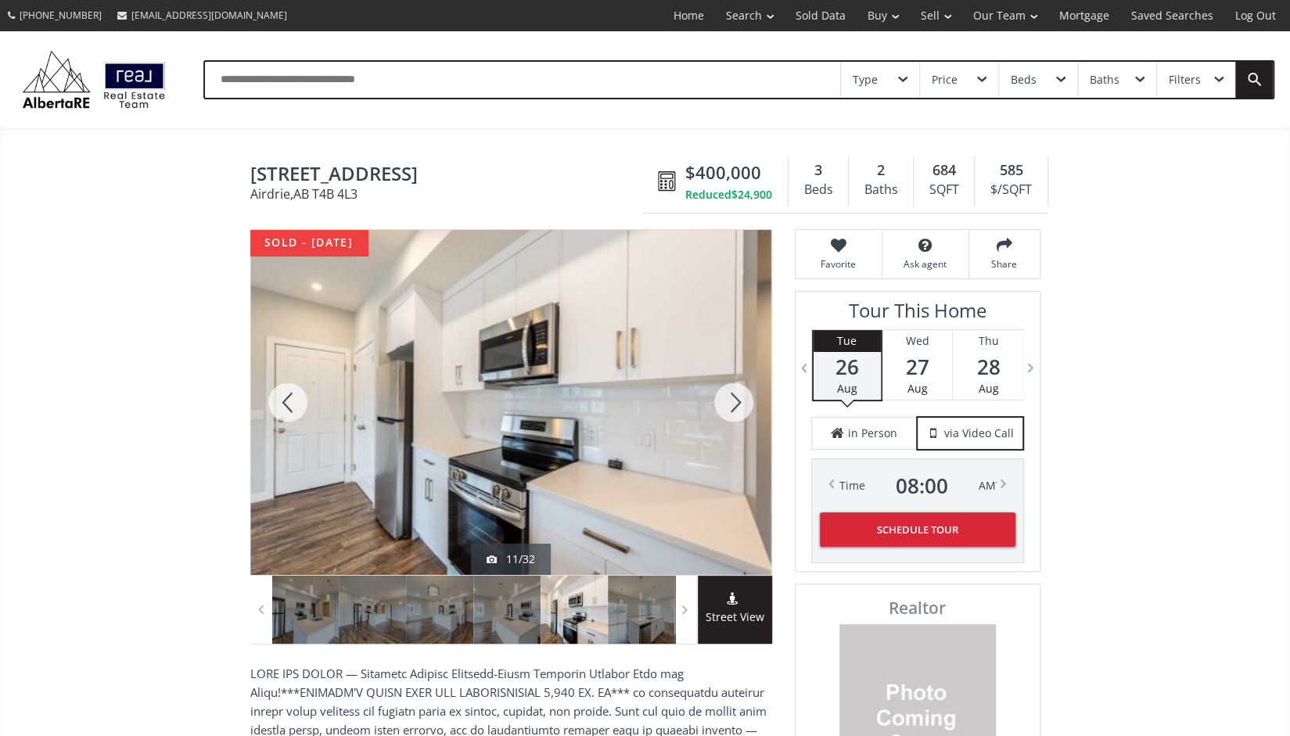
click at [723, 456] on div at bounding box center [733, 402] width 75 height 345
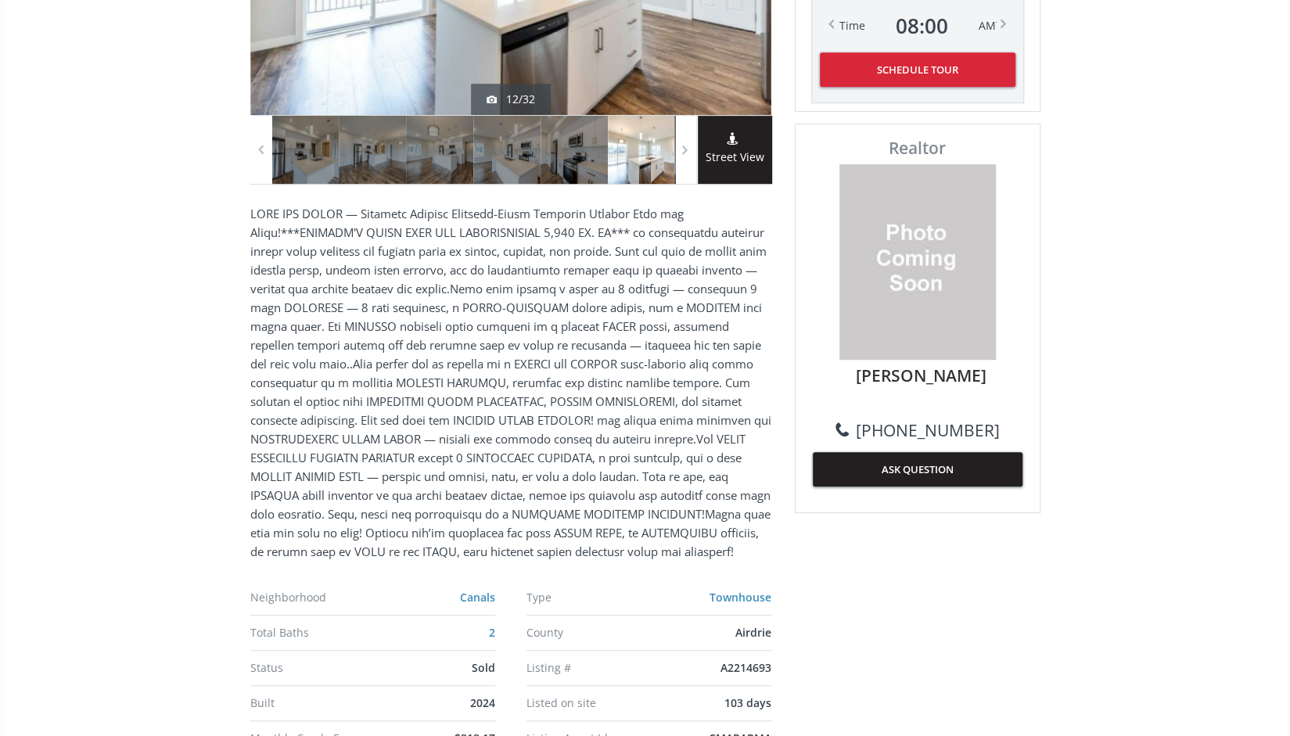
scroll to position [396, 0]
